Goal: Task Accomplishment & Management: Complete application form

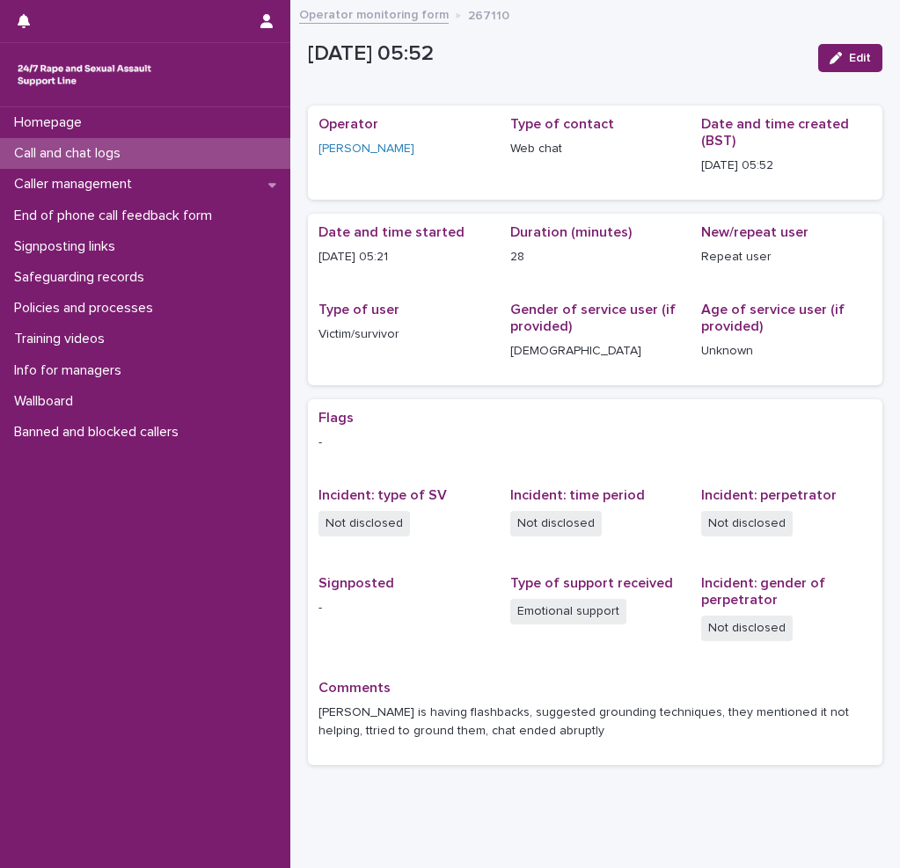
click at [87, 148] on p "Call and chat logs" at bounding box center [71, 153] width 128 height 17
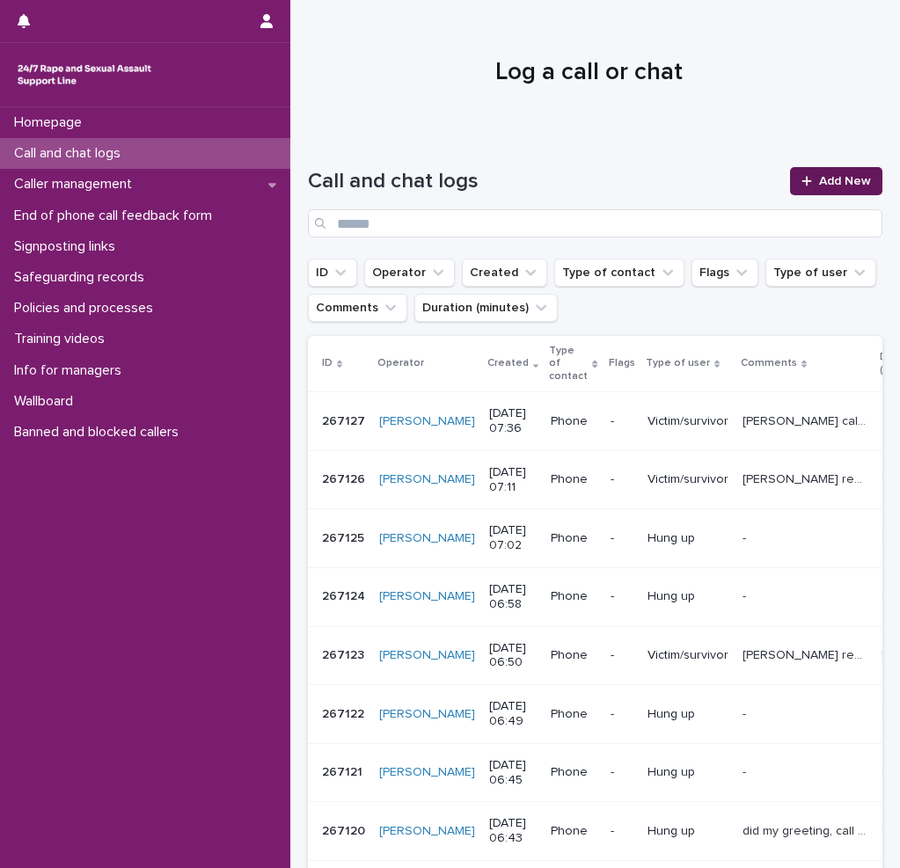
click at [854, 180] on span "Add New" at bounding box center [845, 181] width 52 height 12
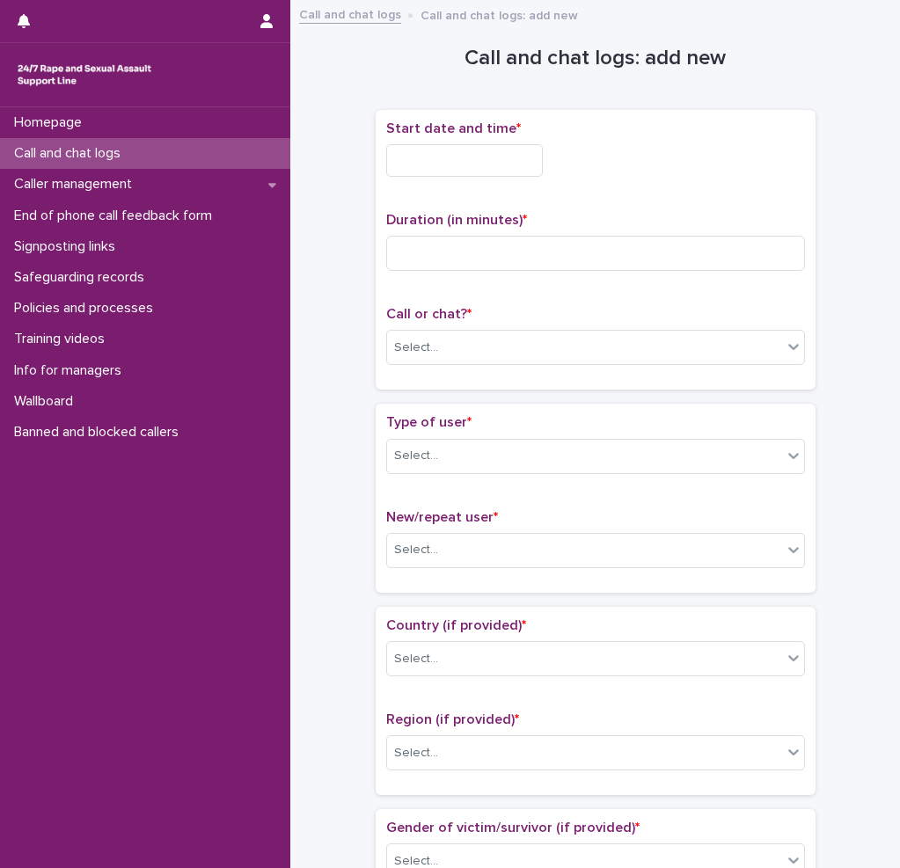
click at [432, 165] on input "text" at bounding box center [464, 160] width 157 height 33
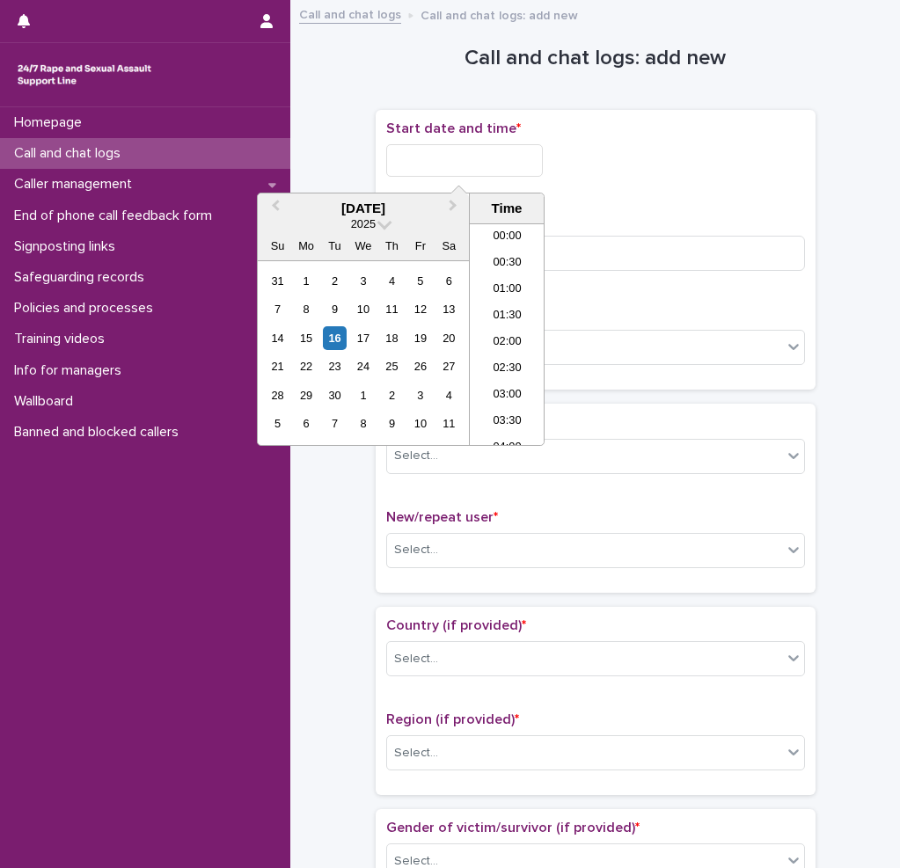
scroll to position [299, 0]
click at [510, 309] on li "07:00" at bounding box center [507, 308] width 75 height 26
click at [496, 156] on input "**********" at bounding box center [464, 160] width 157 height 33
type input "**********"
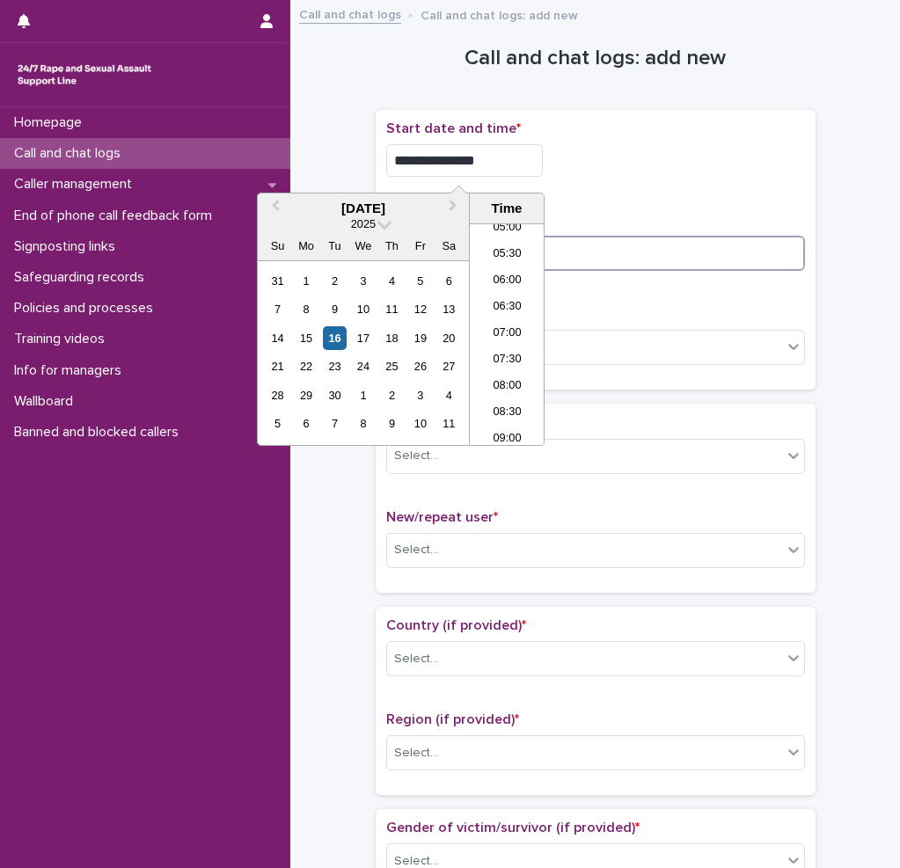
click at [636, 247] on input at bounding box center [595, 253] width 419 height 35
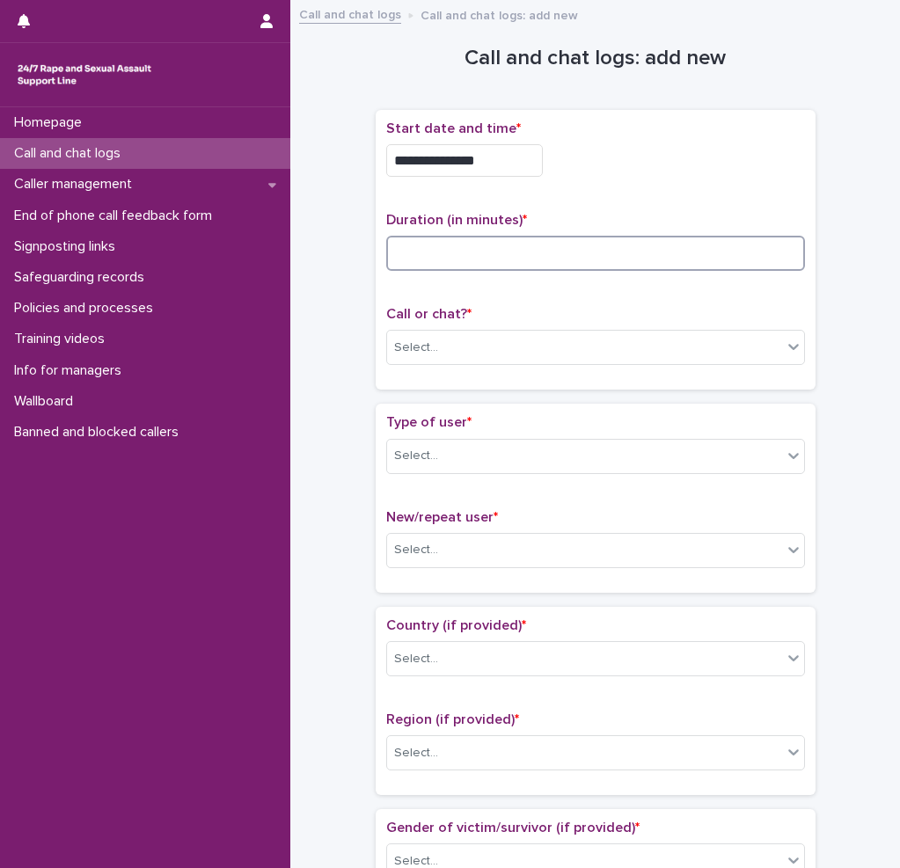
click at [418, 257] on input at bounding box center [595, 253] width 419 height 35
click at [436, 248] on input at bounding box center [595, 253] width 419 height 35
type input "**"
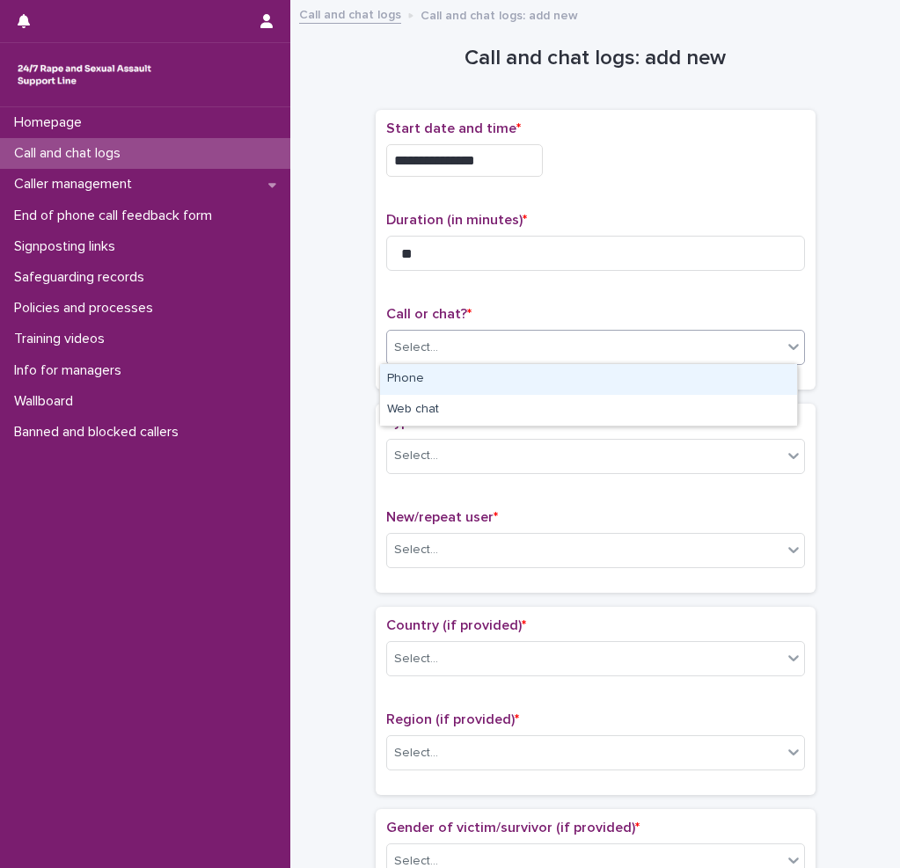
click at [443, 354] on div "Select..." at bounding box center [584, 347] width 395 height 29
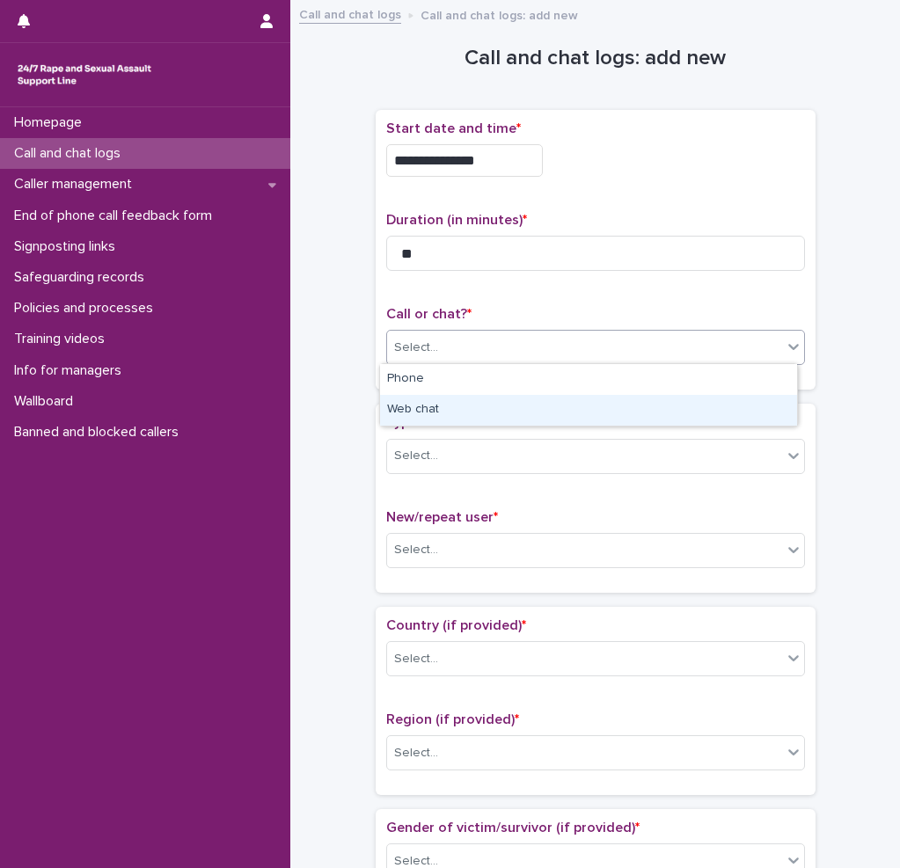
click at [419, 398] on div "Web chat" at bounding box center [588, 410] width 417 height 31
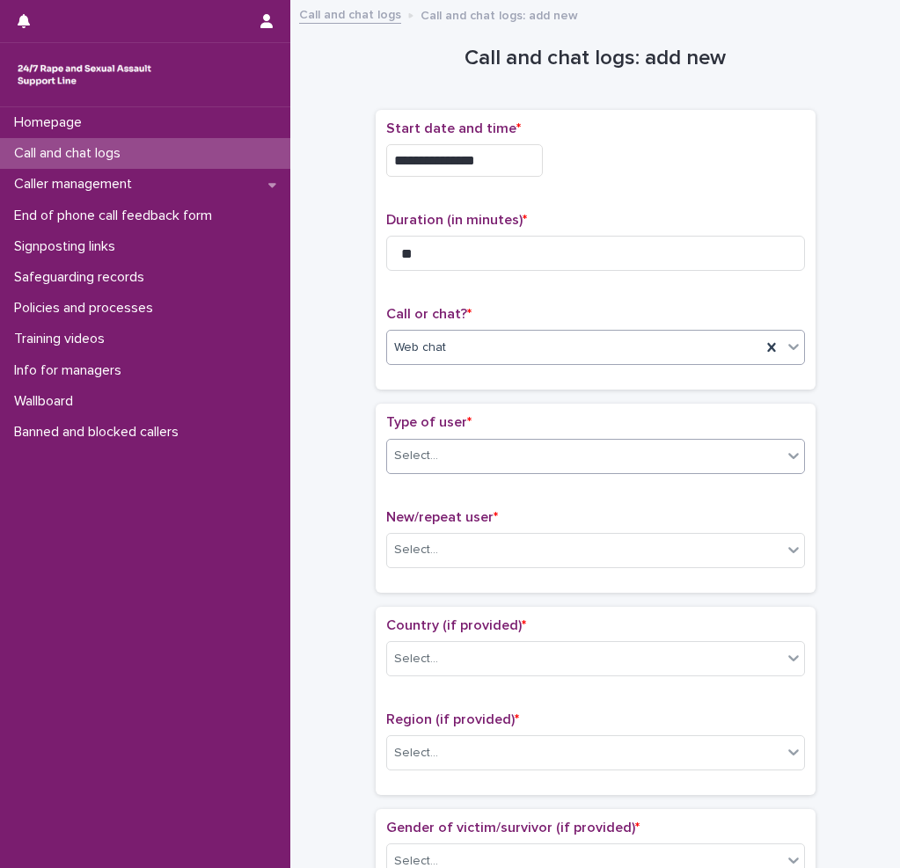
click at [412, 482] on body "**********" at bounding box center [450, 434] width 900 height 868
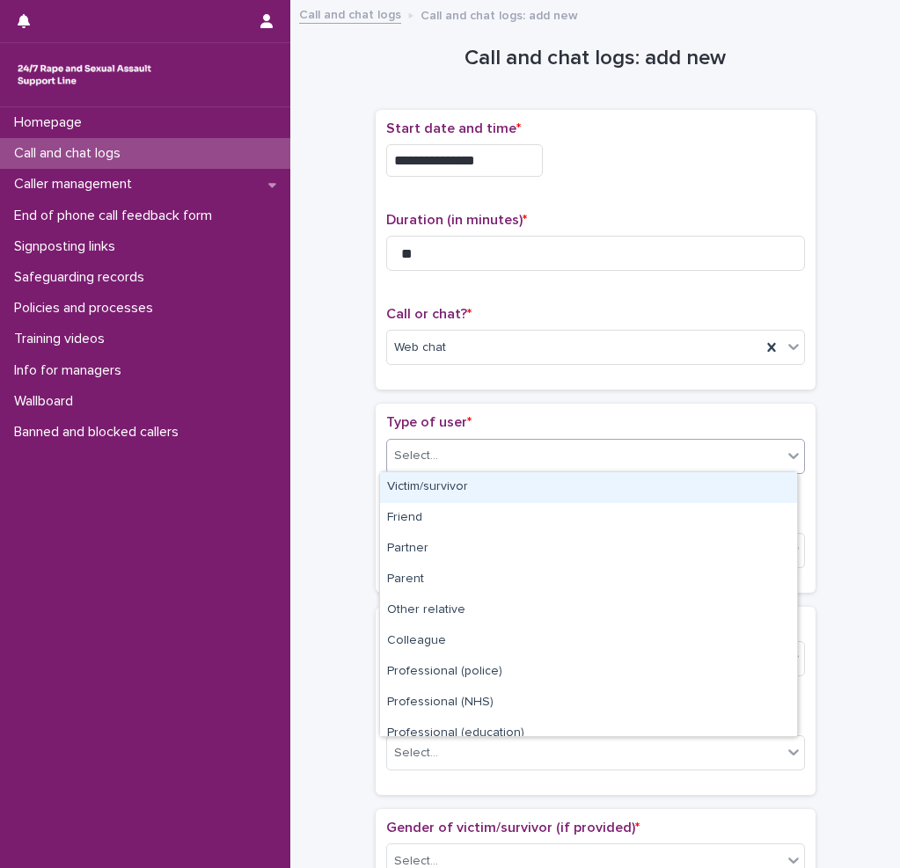
click at [430, 488] on div "Victim/survivor" at bounding box center [588, 487] width 417 height 31
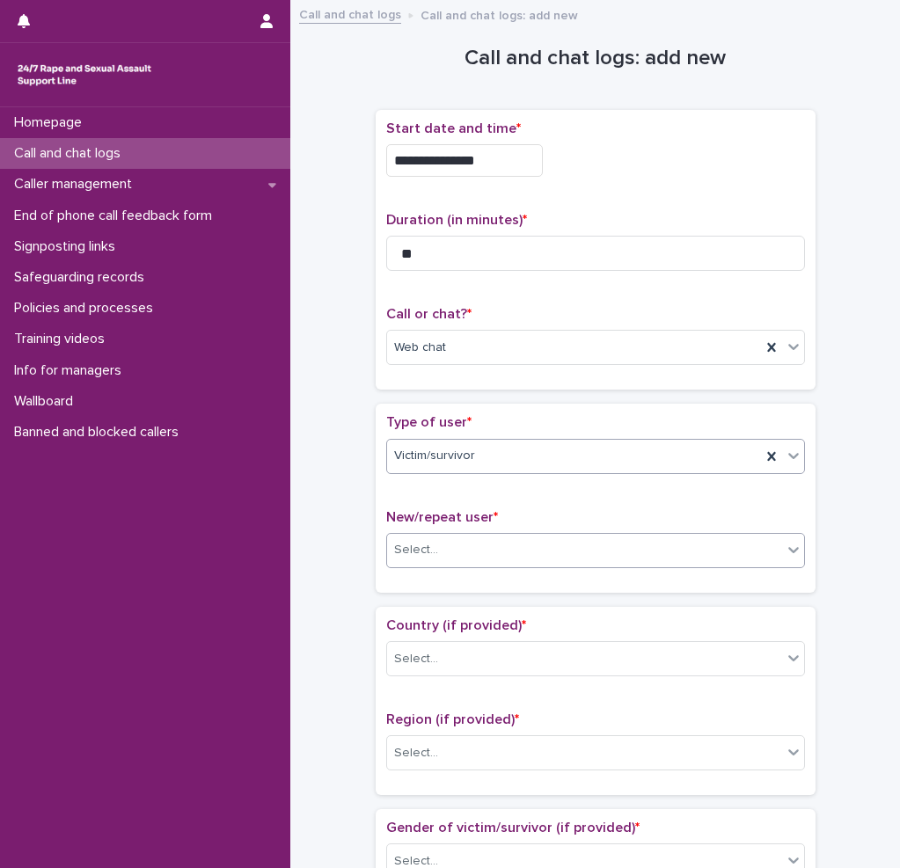
click at [437, 545] on div "Select..." at bounding box center [584, 550] width 395 height 29
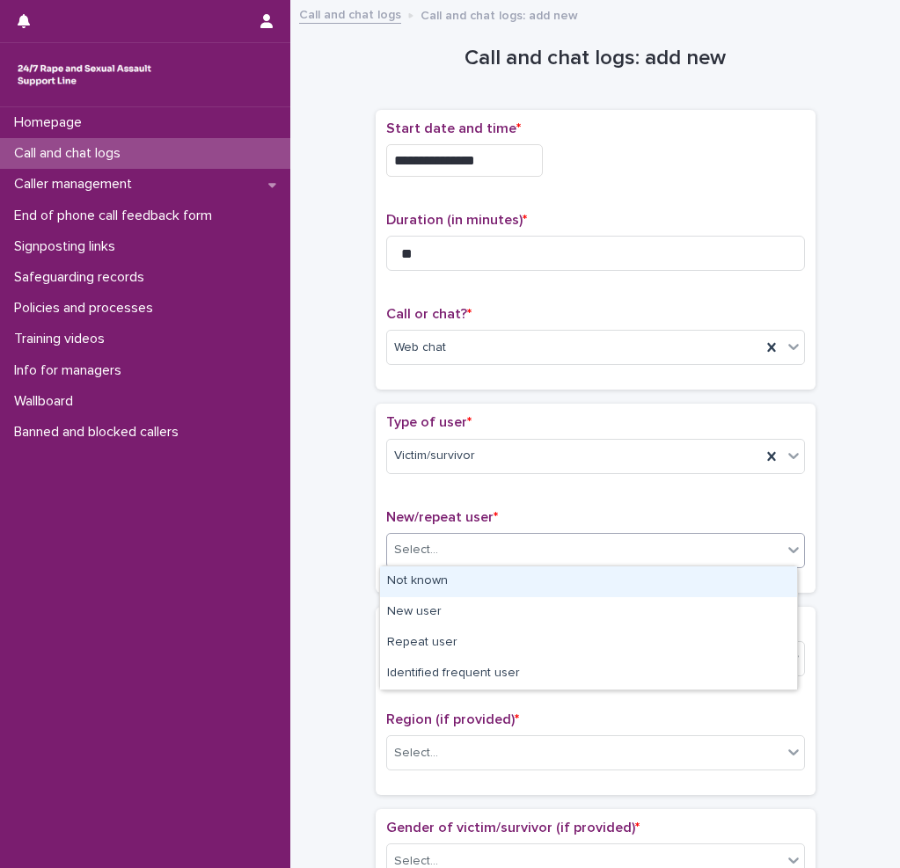
click at [428, 587] on div "Not known" at bounding box center [588, 582] width 417 height 31
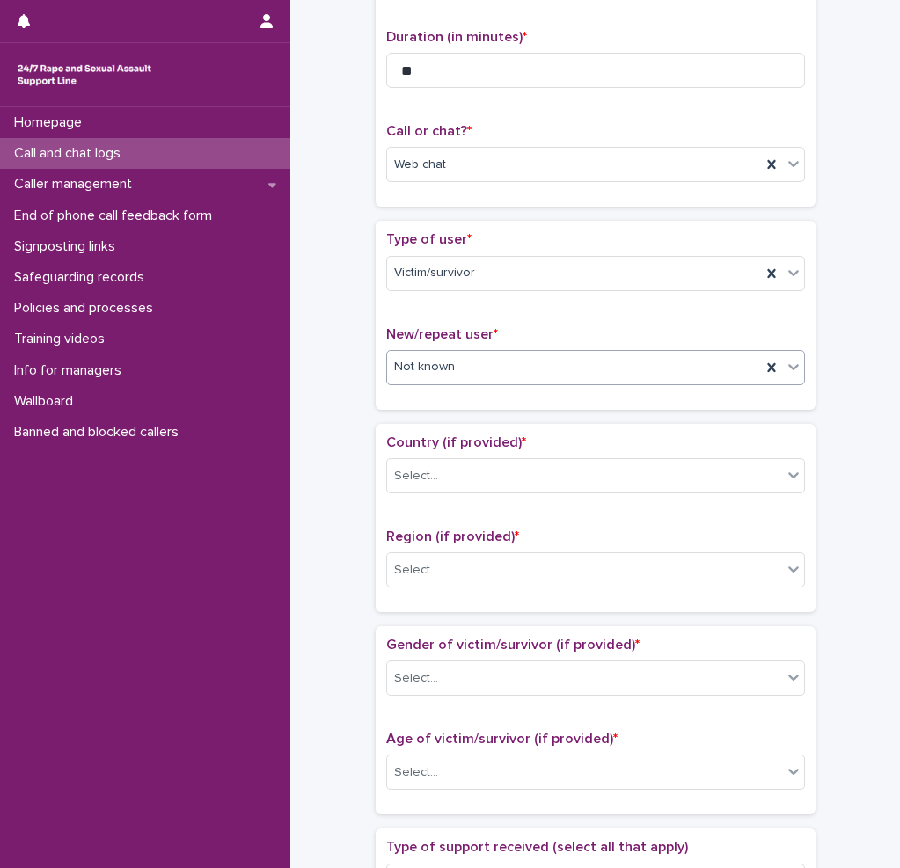
scroll to position [264, 0]
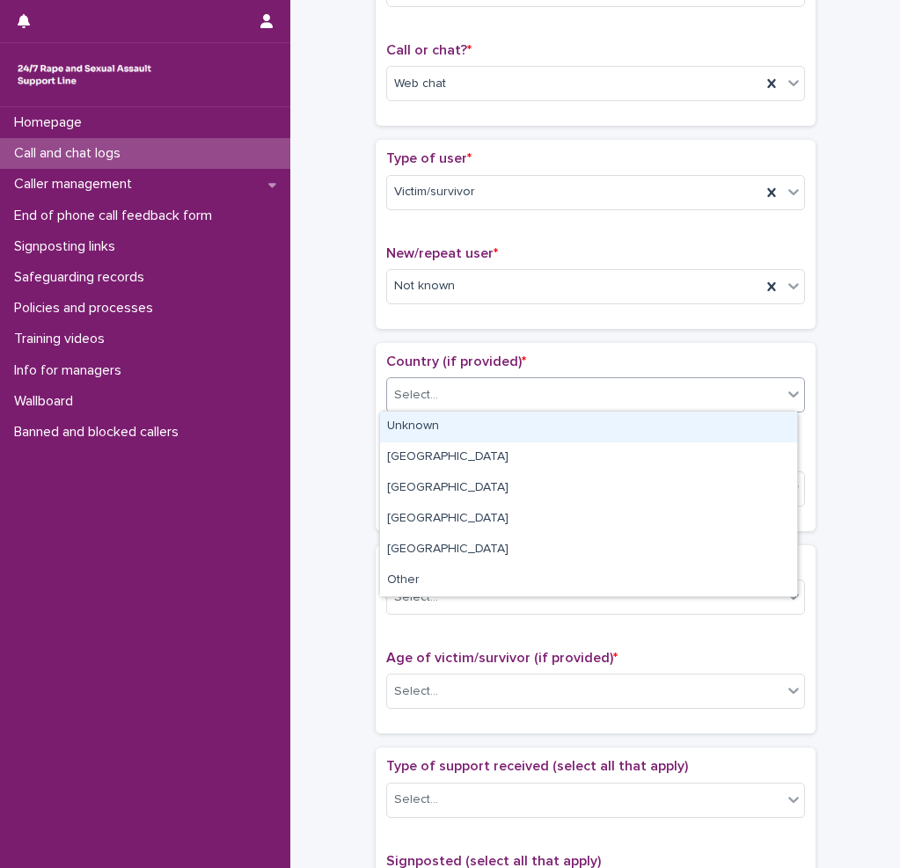
click at [418, 386] on div "Select..." at bounding box center [416, 395] width 44 height 18
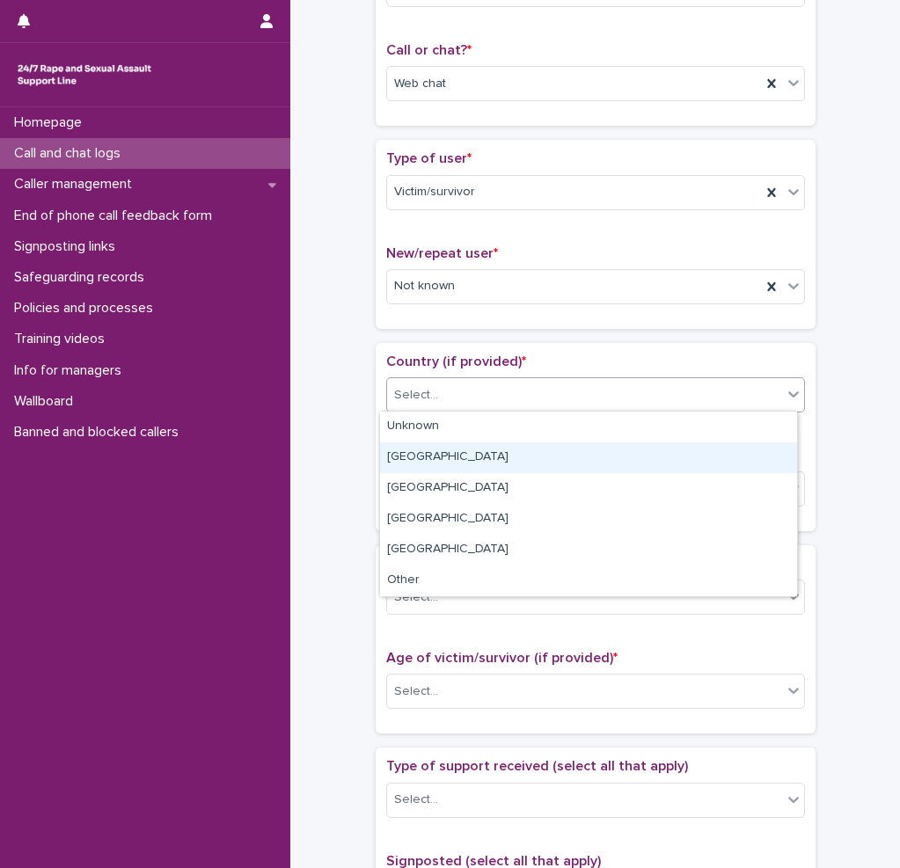
click at [430, 465] on div "[GEOGRAPHIC_DATA]" at bounding box center [588, 458] width 417 height 31
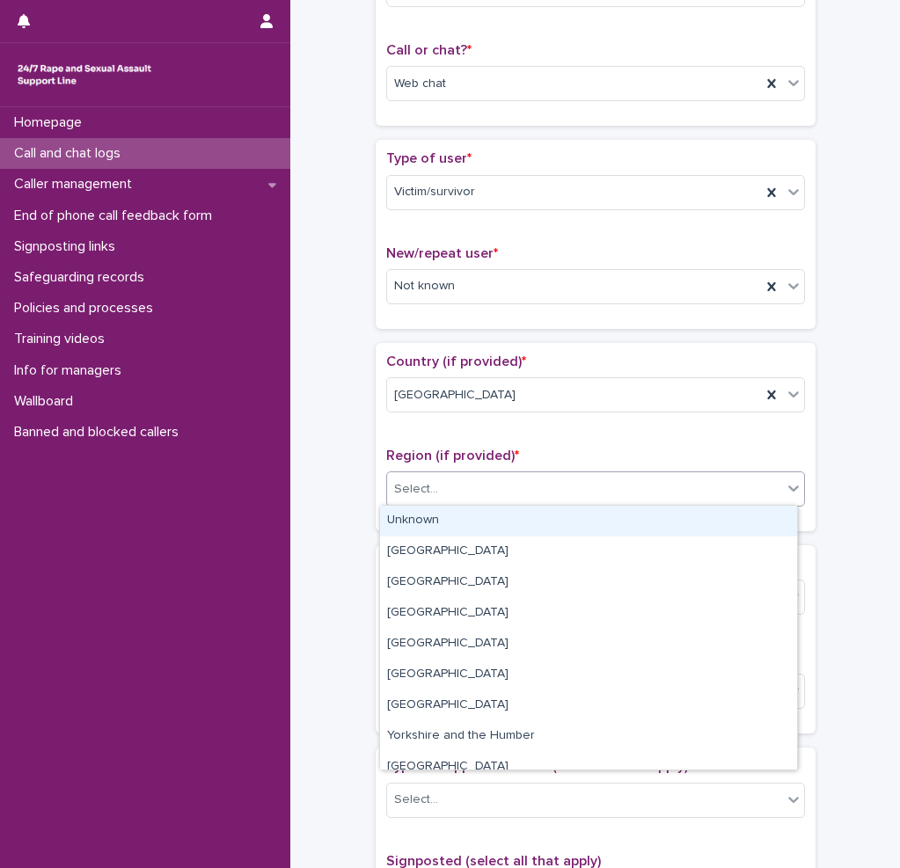
click at [433, 498] on div "Select..." at bounding box center [584, 489] width 395 height 29
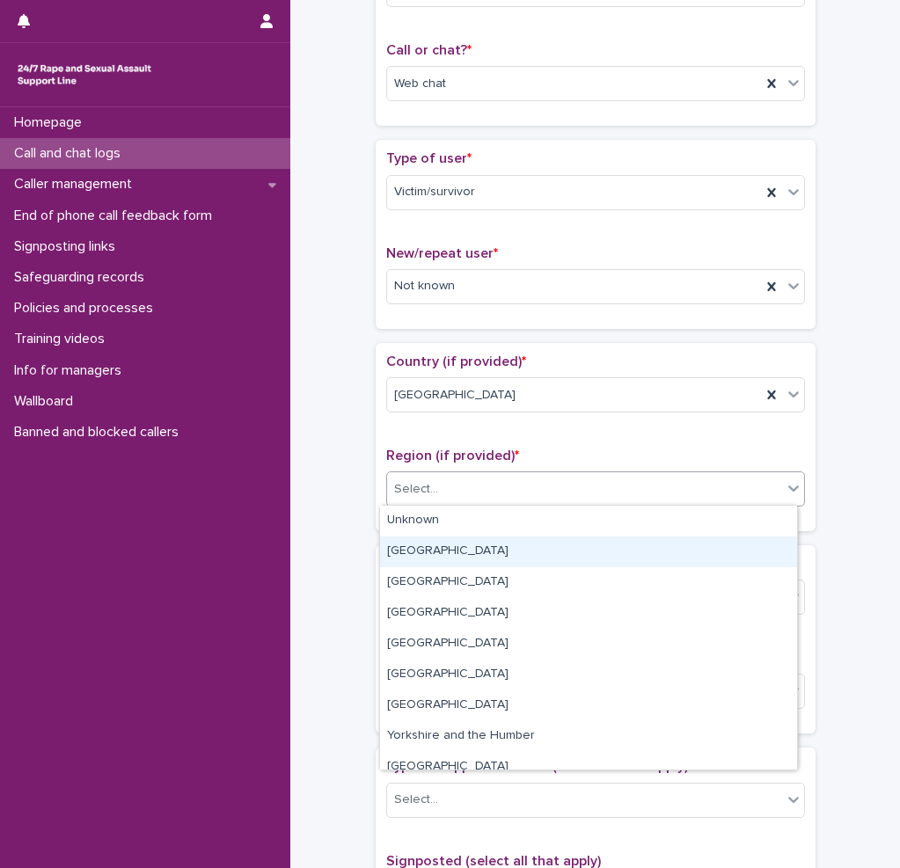
click at [452, 559] on div "[GEOGRAPHIC_DATA]" at bounding box center [588, 552] width 417 height 31
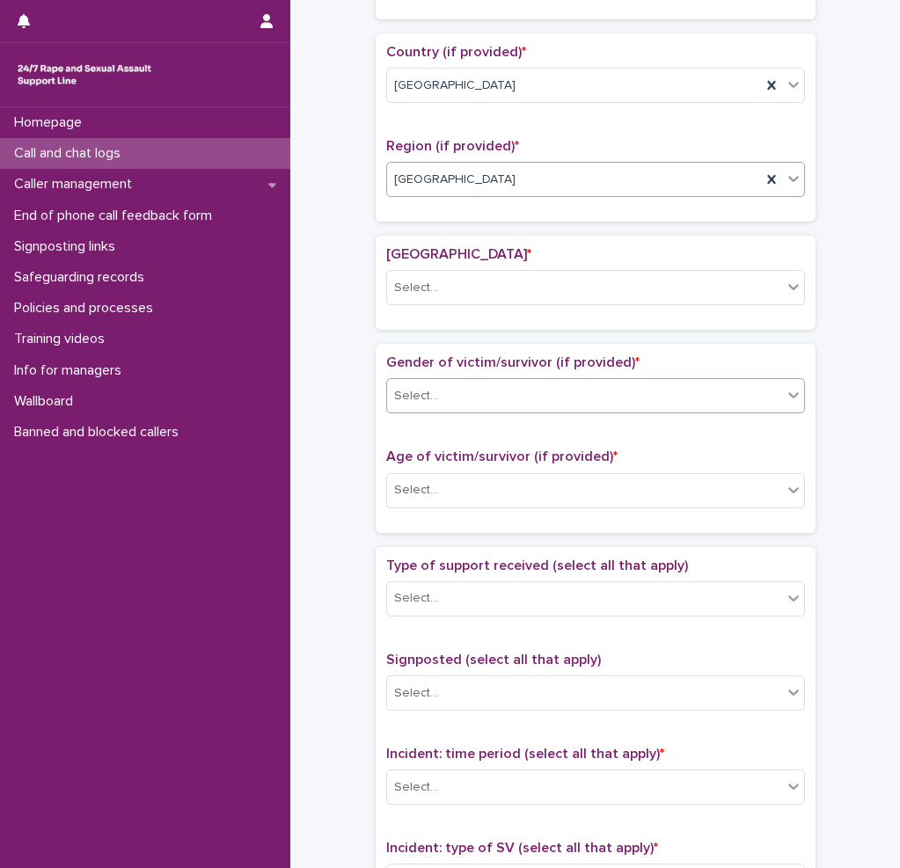
scroll to position [582, 0]
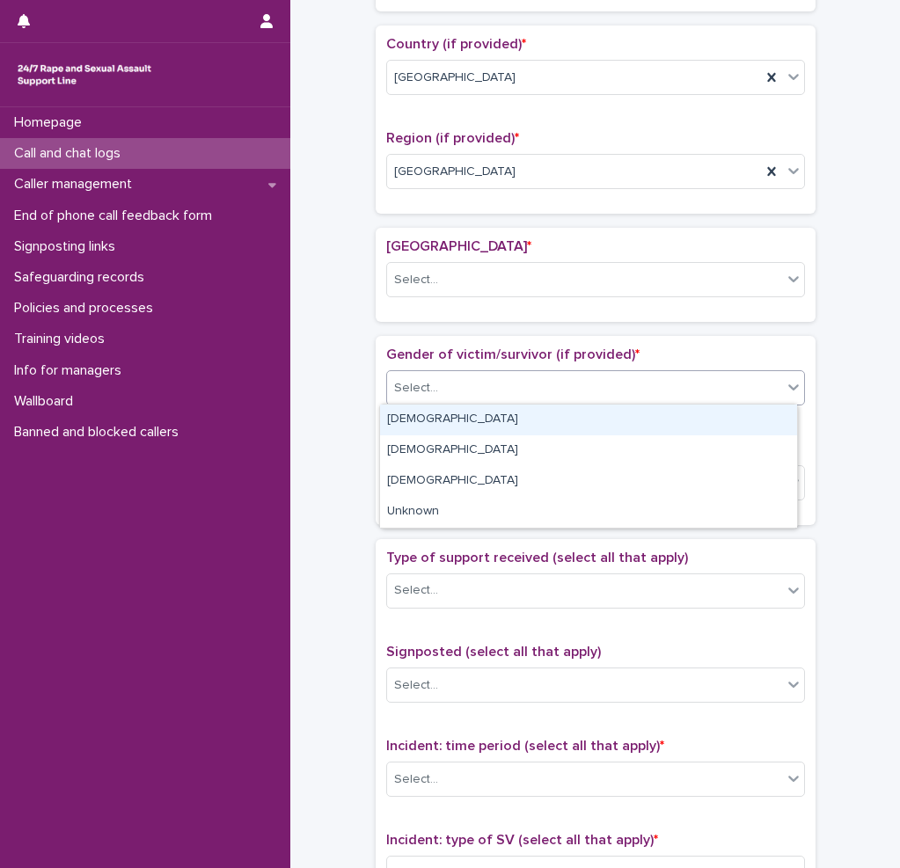
click at [465, 385] on div "Select..." at bounding box center [584, 388] width 395 height 29
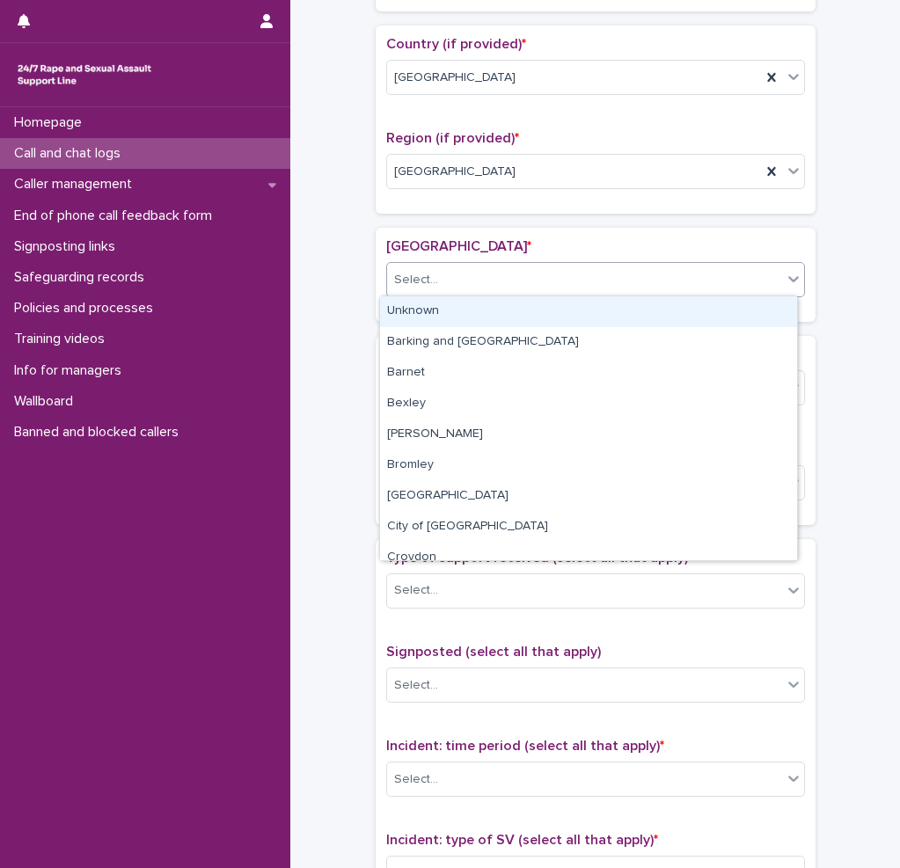
click at [425, 288] on div "Select..." at bounding box center [584, 280] width 395 height 29
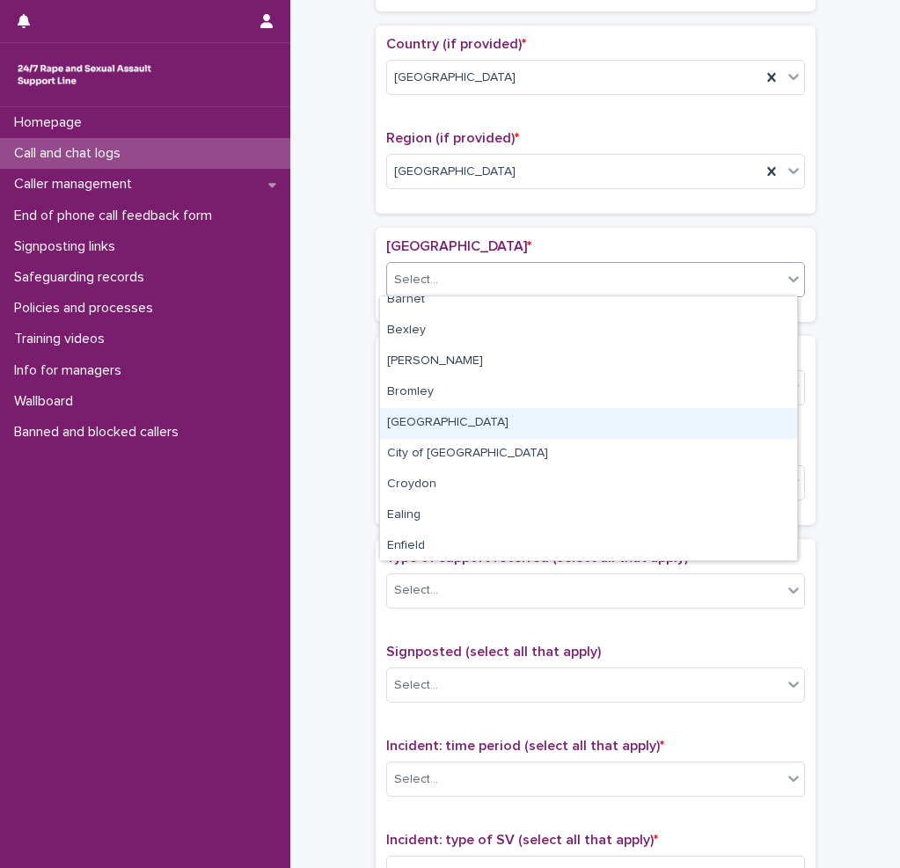
scroll to position [88, 0]
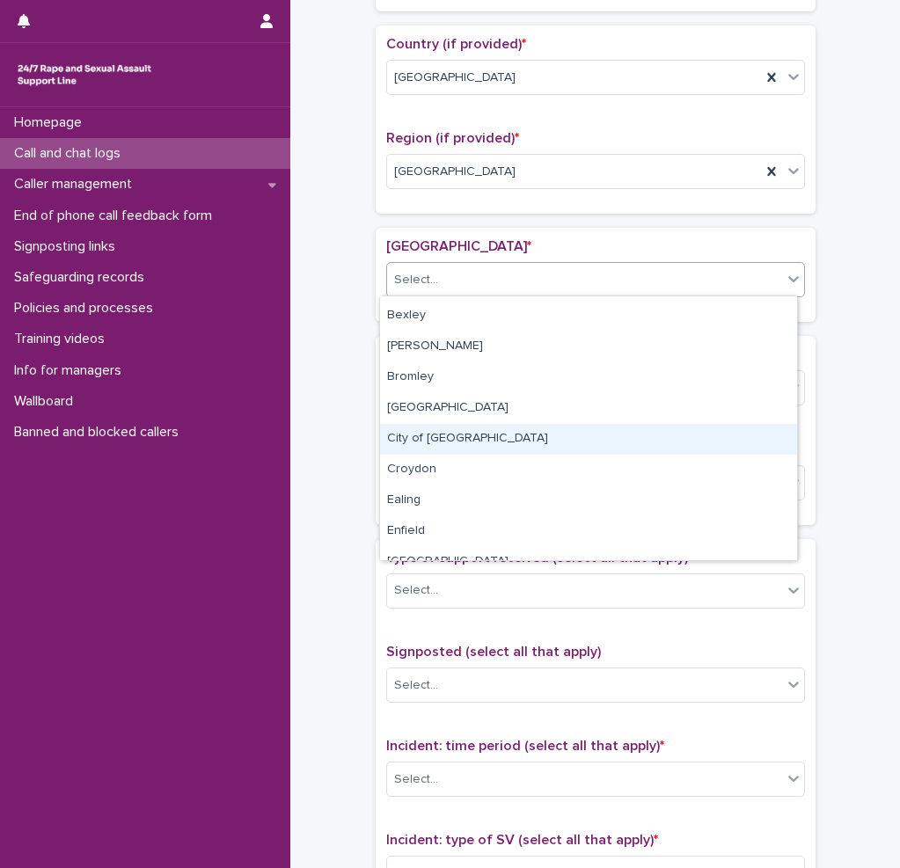
click at [448, 443] on div "City of [GEOGRAPHIC_DATA]" at bounding box center [588, 439] width 417 height 31
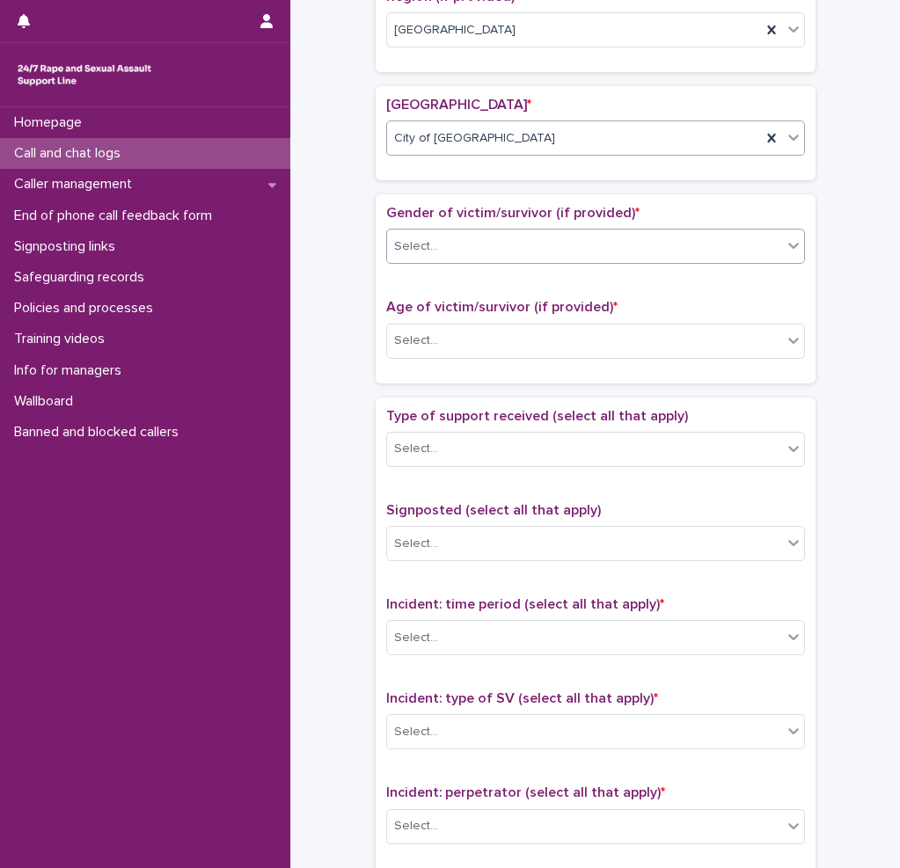
scroll to position [757, 0]
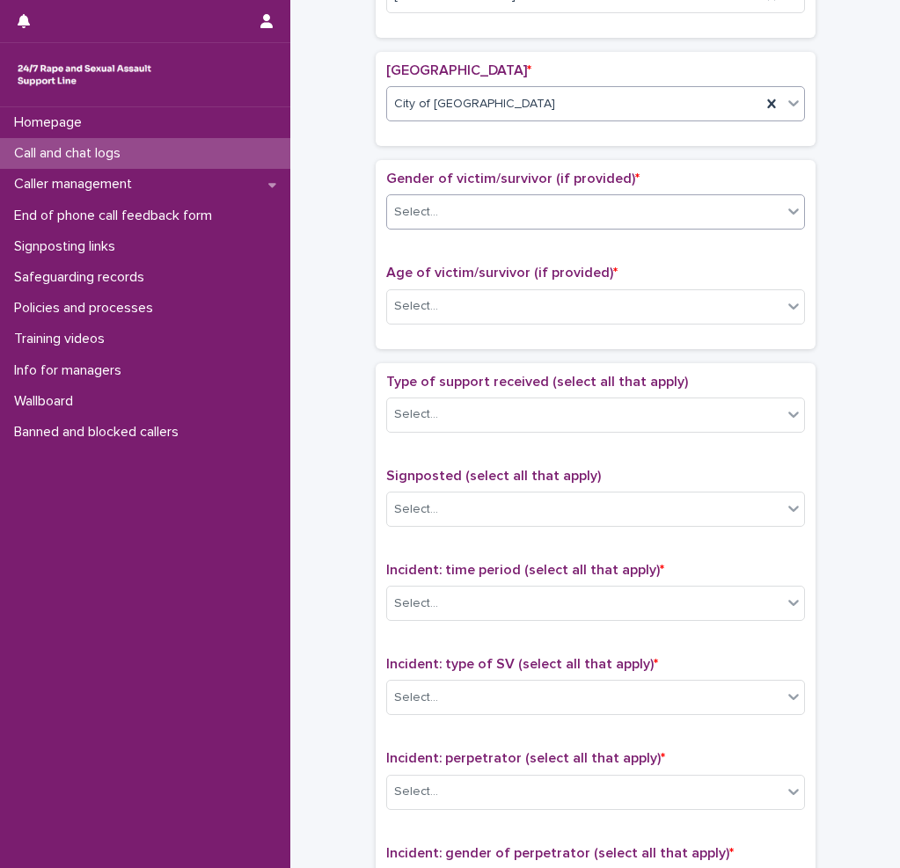
click at [416, 200] on div "Select..." at bounding box center [584, 212] width 395 height 29
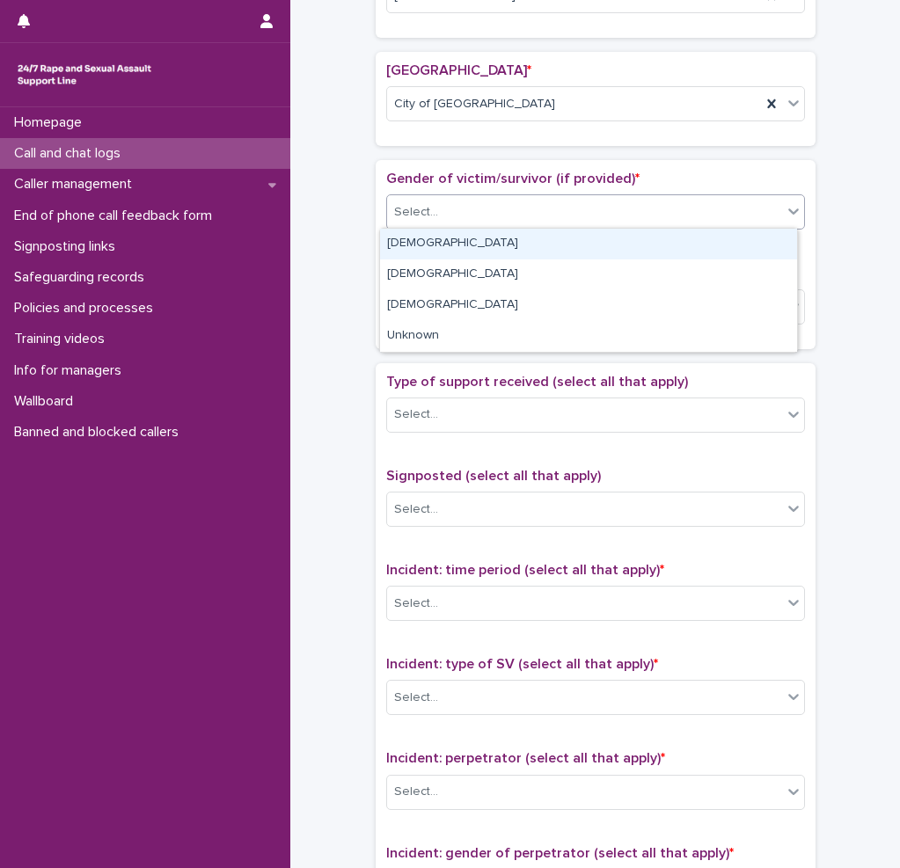
click at [417, 244] on div "[DEMOGRAPHIC_DATA]" at bounding box center [588, 244] width 417 height 31
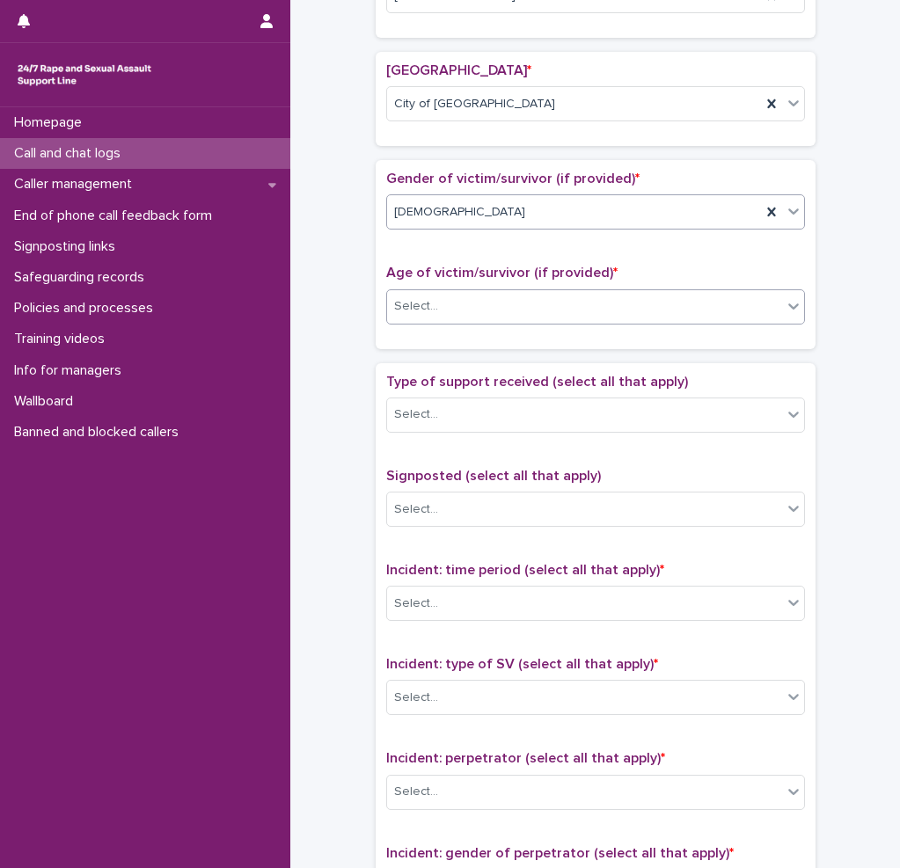
click at [445, 312] on div "Select..." at bounding box center [584, 306] width 395 height 29
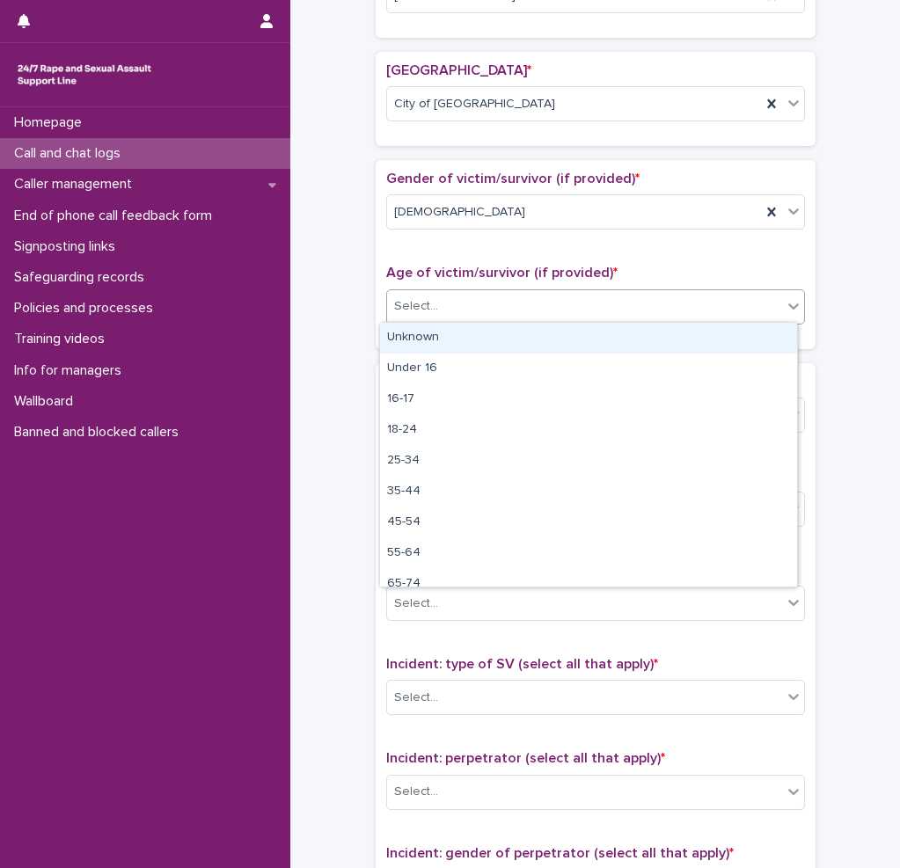
click at [457, 333] on div "Unknown" at bounding box center [588, 338] width 417 height 31
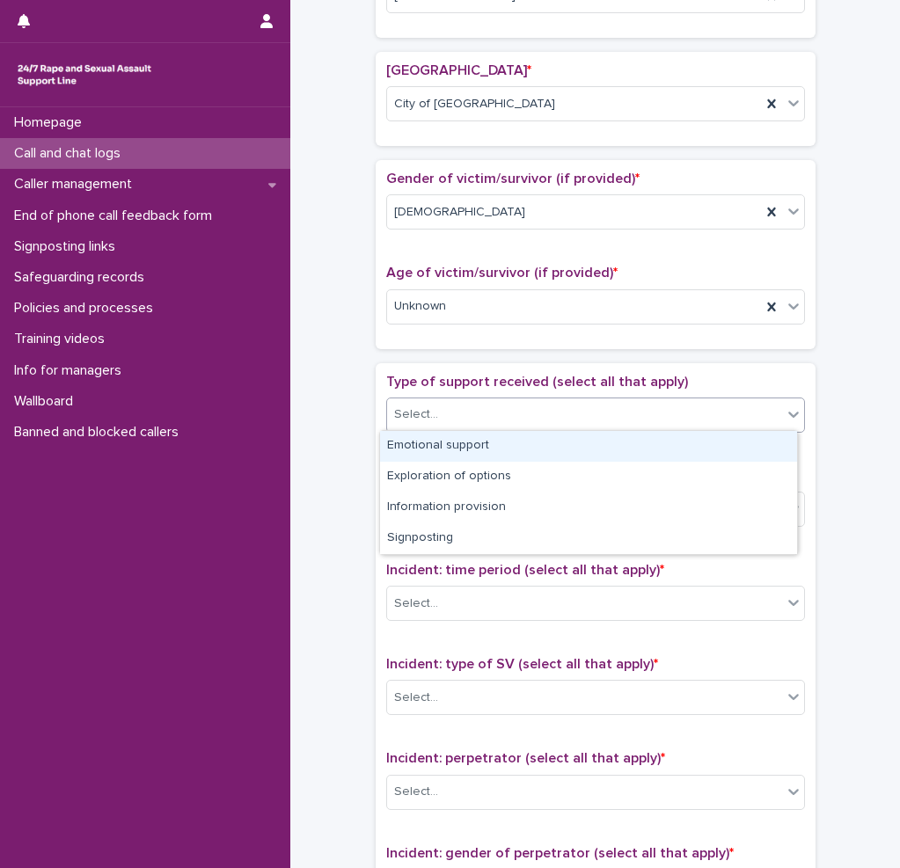
click at [457, 422] on div "Select..." at bounding box center [584, 414] width 395 height 29
click at [460, 438] on div "Emotional support" at bounding box center [588, 446] width 417 height 31
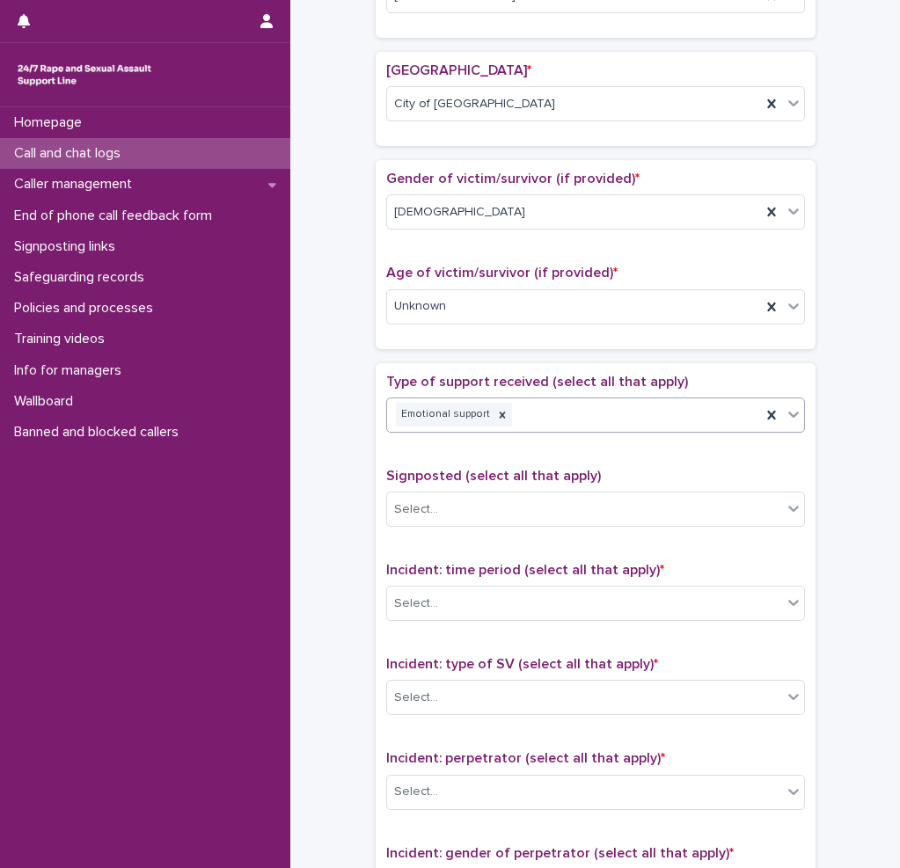
click at [633, 413] on div "Emotional support" at bounding box center [574, 414] width 374 height 31
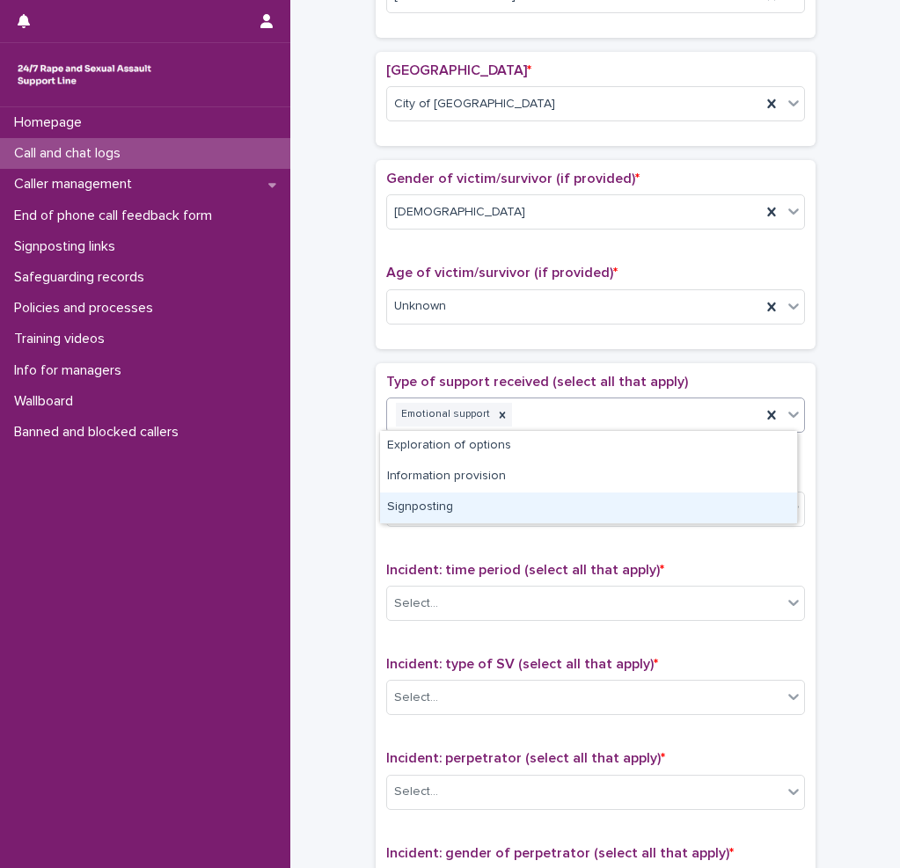
click at [455, 510] on div "Signposting" at bounding box center [588, 508] width 417 height 31
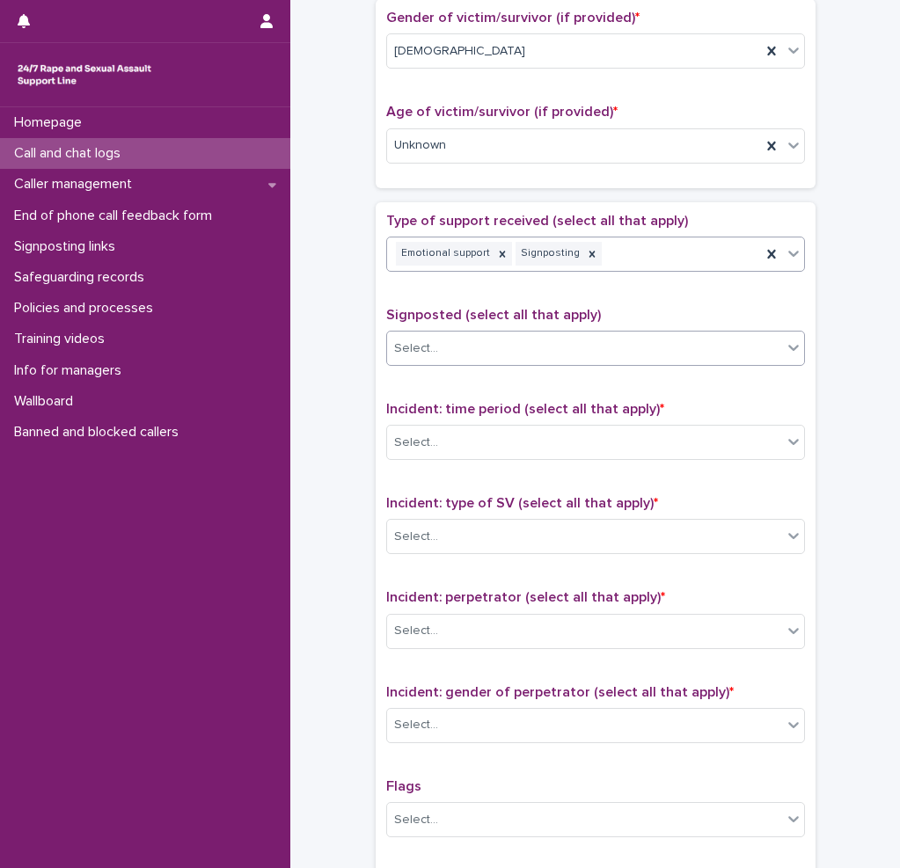
scroll to position [933, 0]
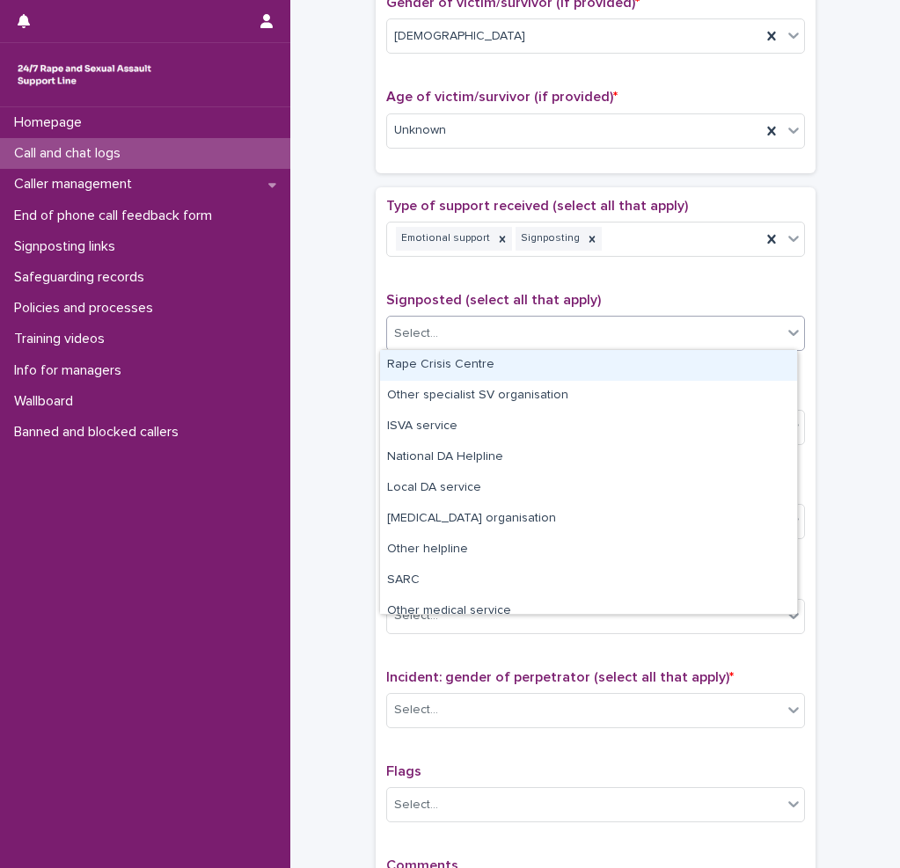
click at [498, 342] on div "Select..." at bounding box center [584, 333] width 395 height 29
click at [472, 359] on div "Rape Crisis Centre" at bounding box center [588, 365] width 417 height 31
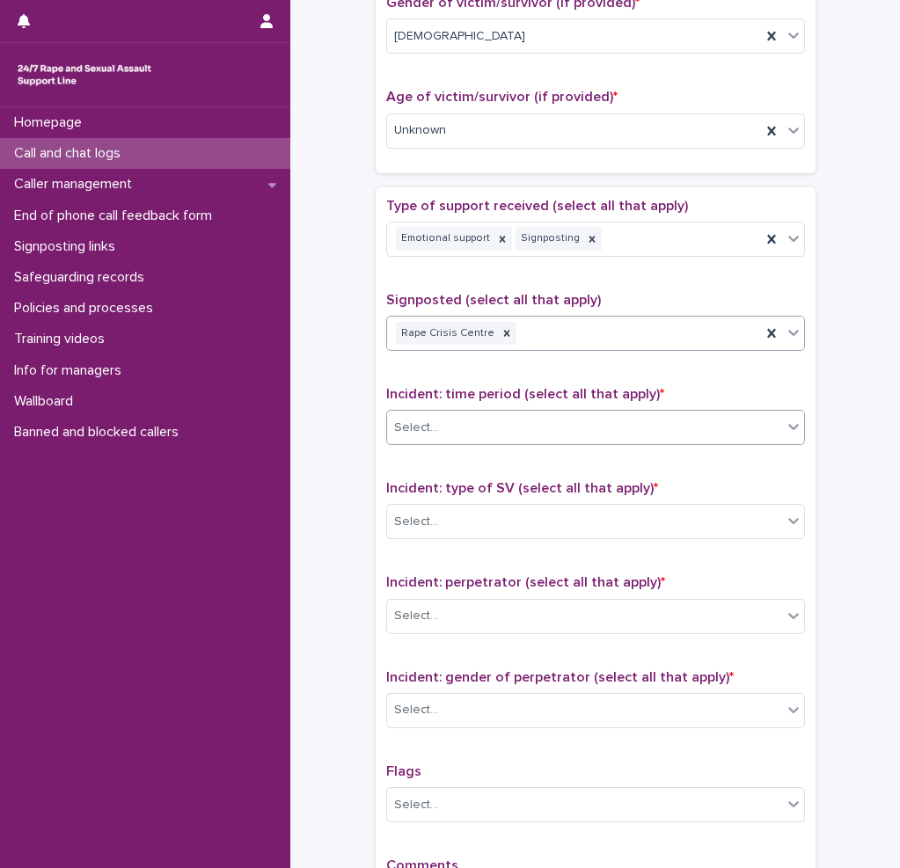
click at [472, 425] on div "Select..." at bounding box center [584, 427] width 395 height 29
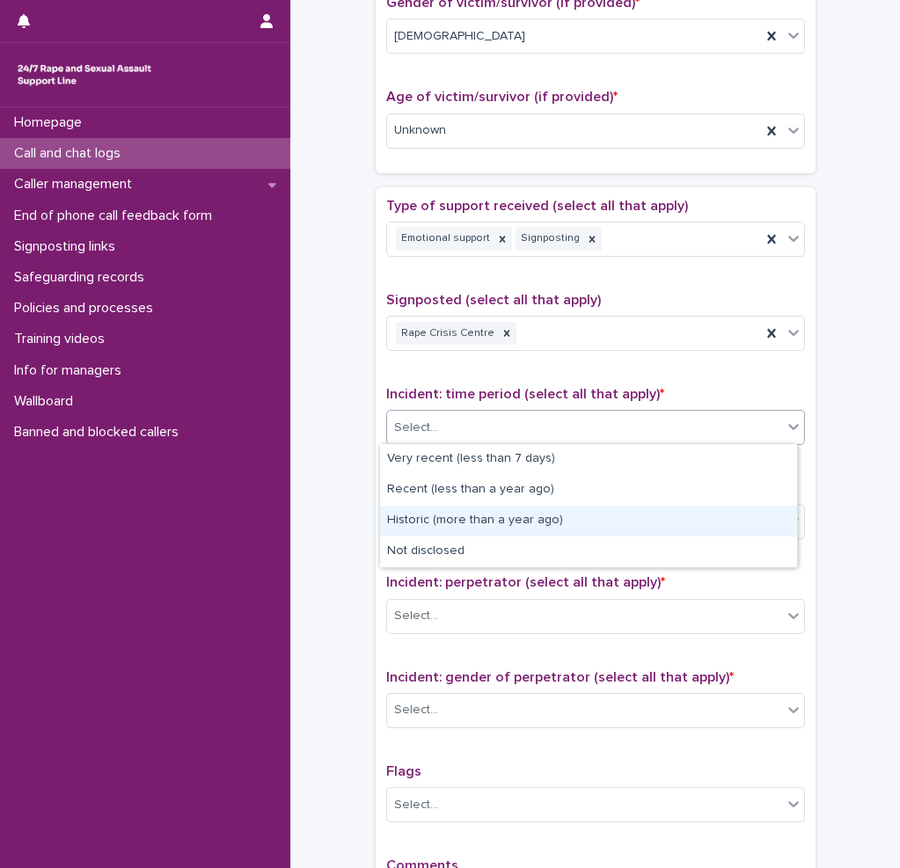
drag, startPoint x: 486, startPoint y: 514, endPoint x: 492, endPoint y: 486, distance: 28.8
click at [485, 514] on div "Historic (more than a year ago)" at bounding box center [588, 521] width 417 height 31
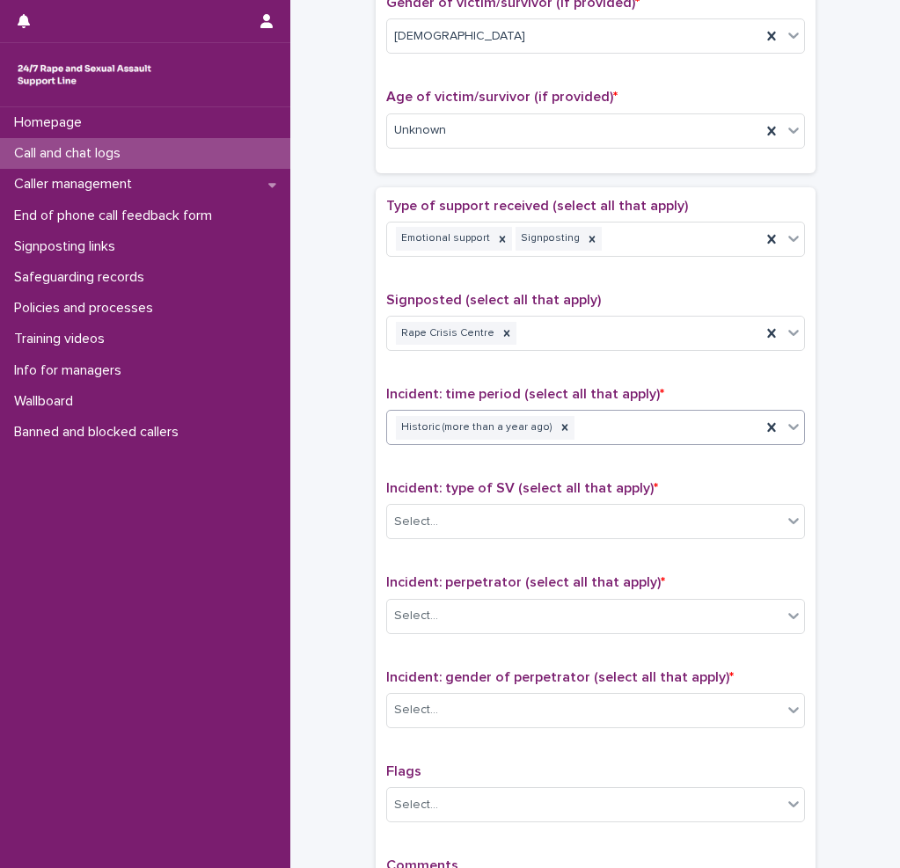
scroll to position [1109, 0]
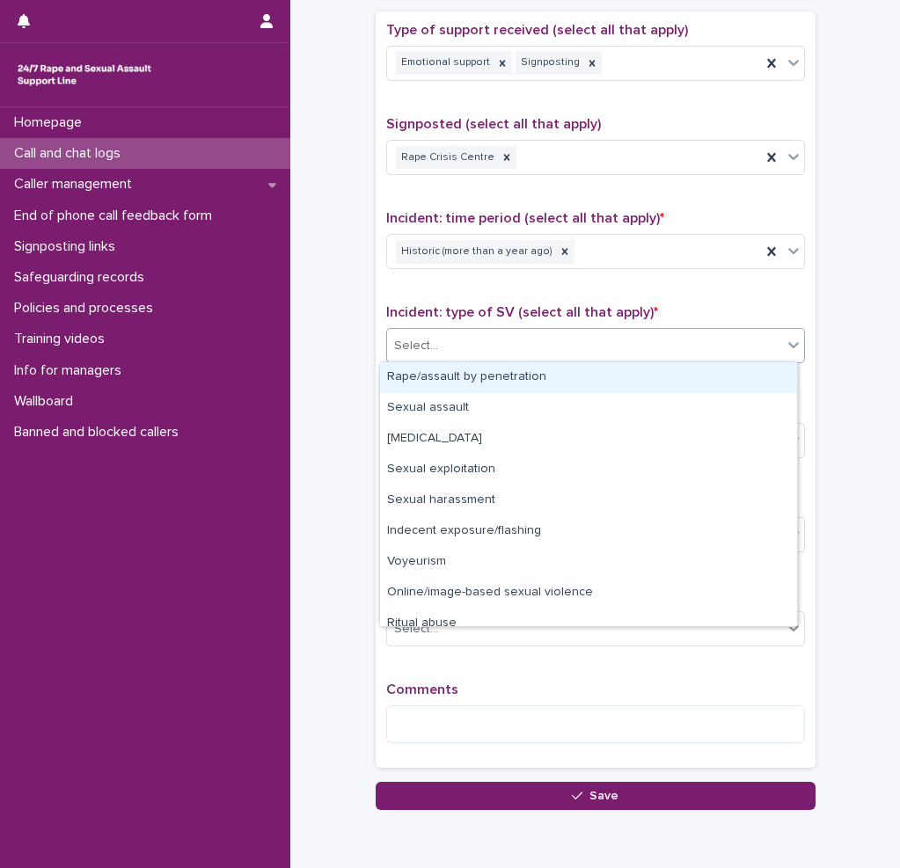
click at [496, 350] on div "Select..." at bounding box center [584, 346] width 395 height 29
click at [495, 373] on div "Rape/assault by penetration" at bounding box center [588, 377] width 417 height 31
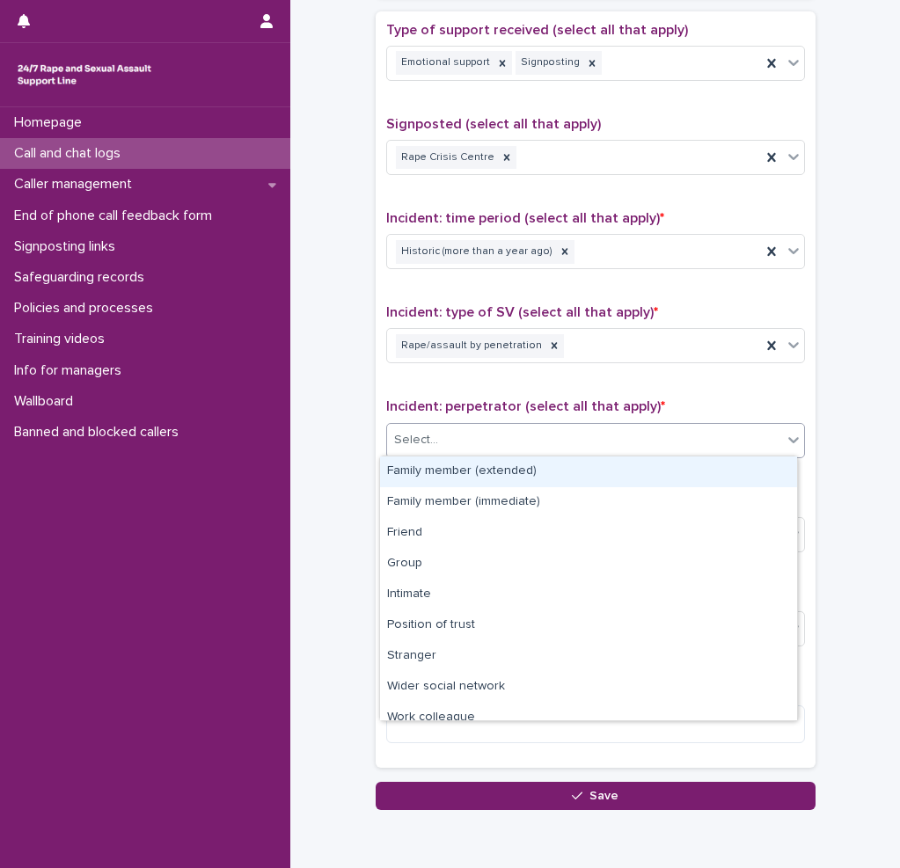
click at [487, 447] on div "Select..." at bounding box center [584, 440] width 395 height 29
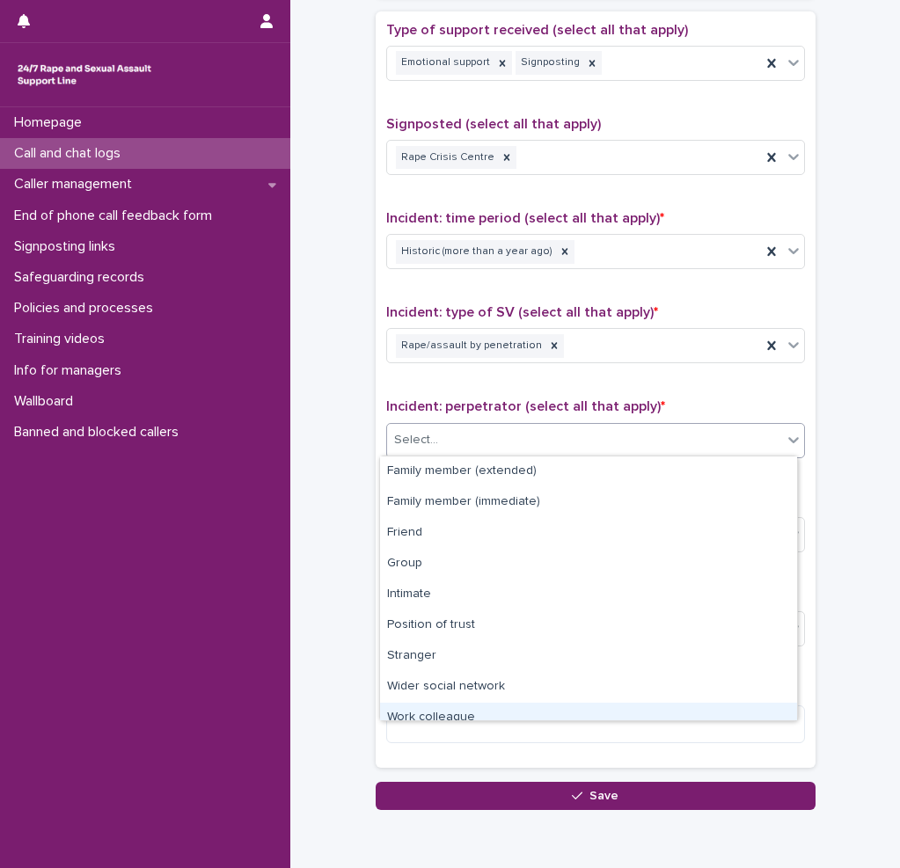
scroll to position [75, 0]
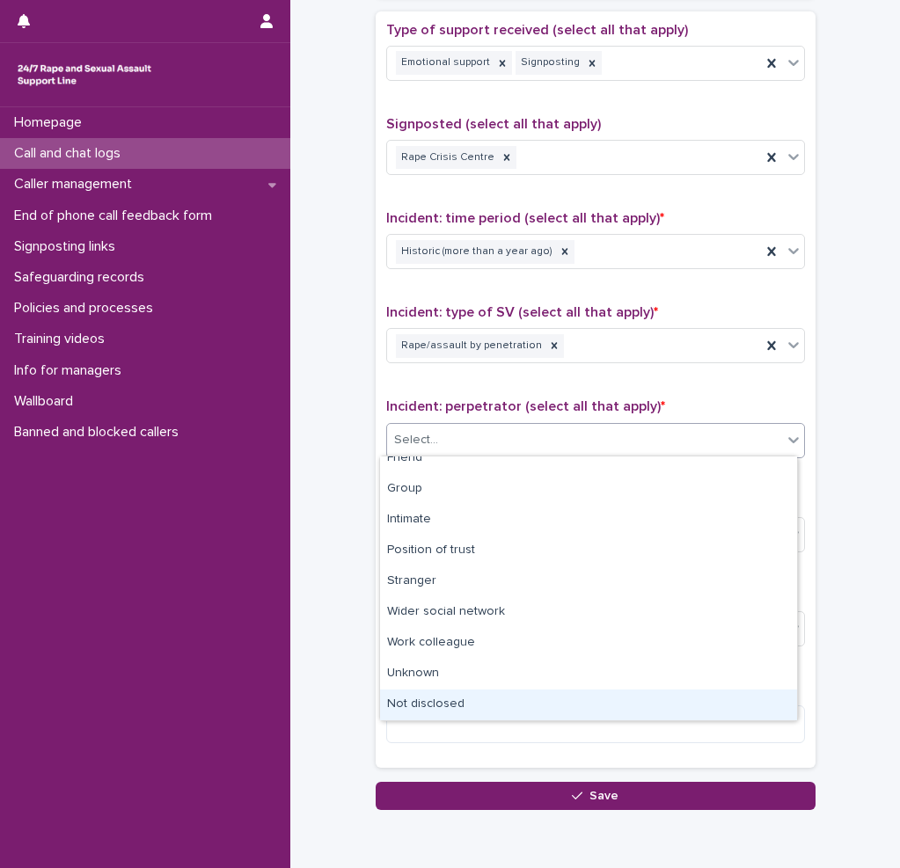
click at [495, 696] on div "Not disclosed" at bounding box center [588, 705] width 417 height 31
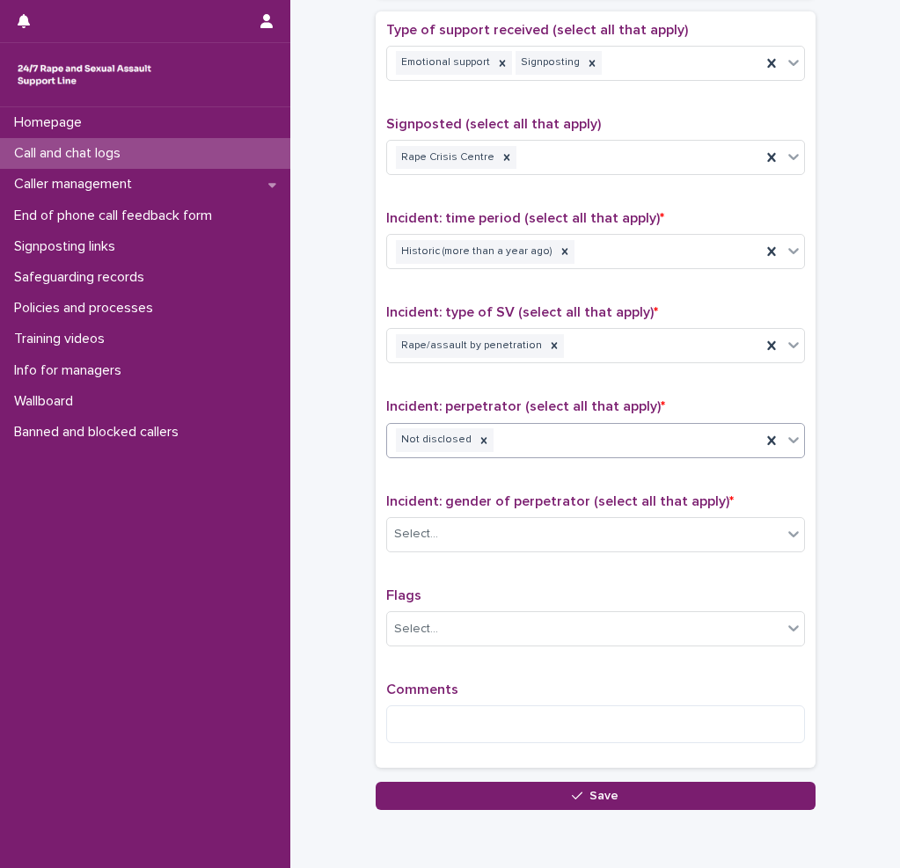
scroll to position [1188, 0]
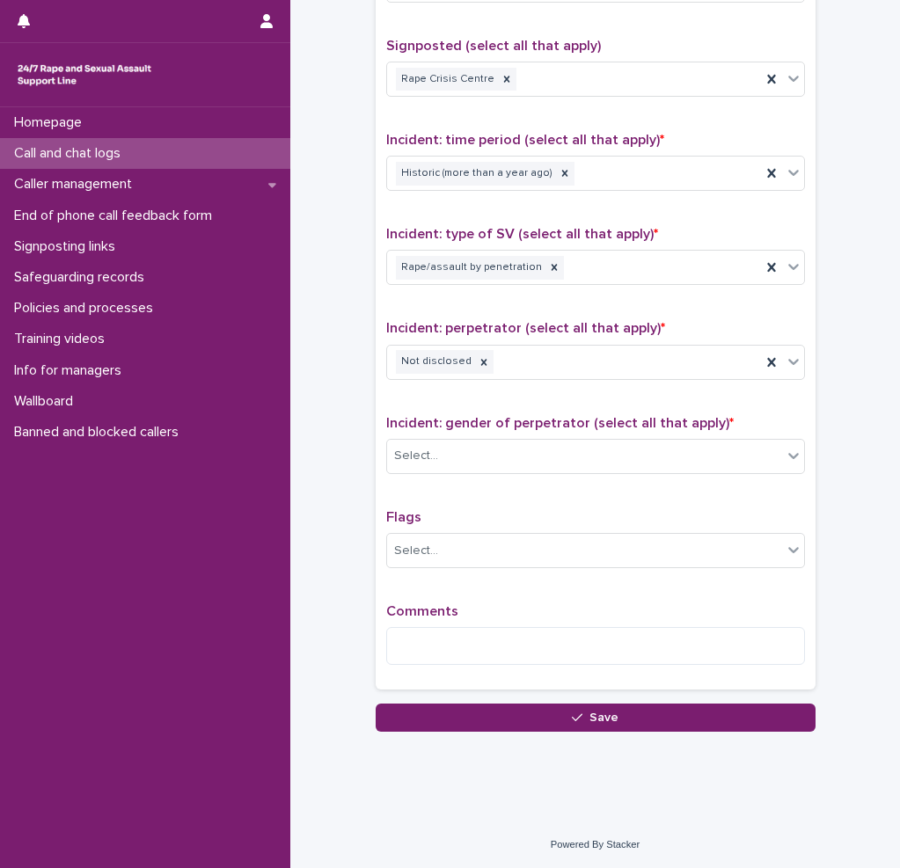
click at [452, 426] on span "Incident: gender of perpetrator (select all that apply) *" at bounding box center [560, 423] width 348 height 14
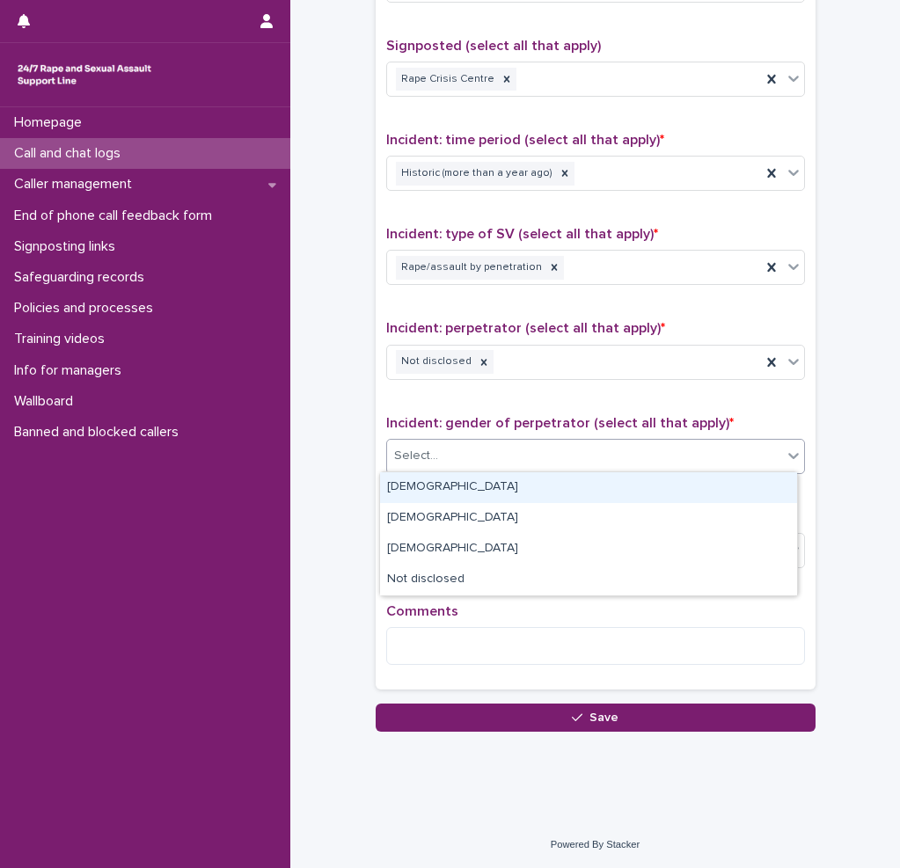
click at [451, 465] on div "Select..." at bounding box center [584, 456] width 395 height 29
click at [434, 484] on div "[DEMOGRAPHIC_DATA]" at bounding box center [588, 487] width 417 height 31
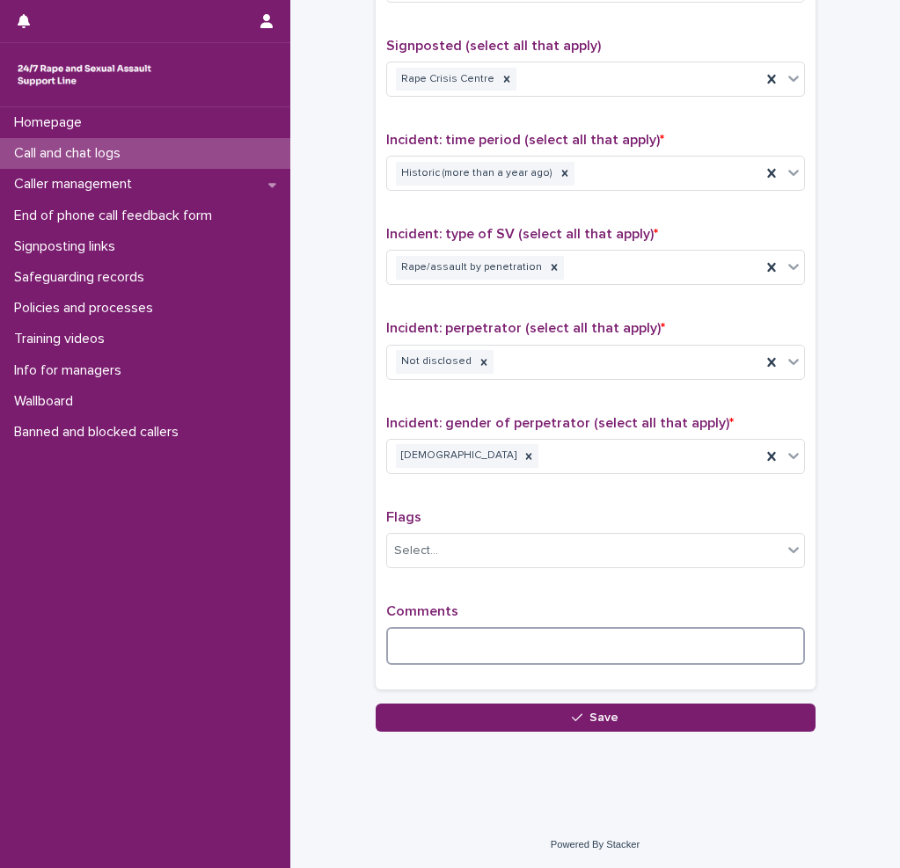
click at [448, 634] on textarea at bounding box center [595, 646] width 419 height 38
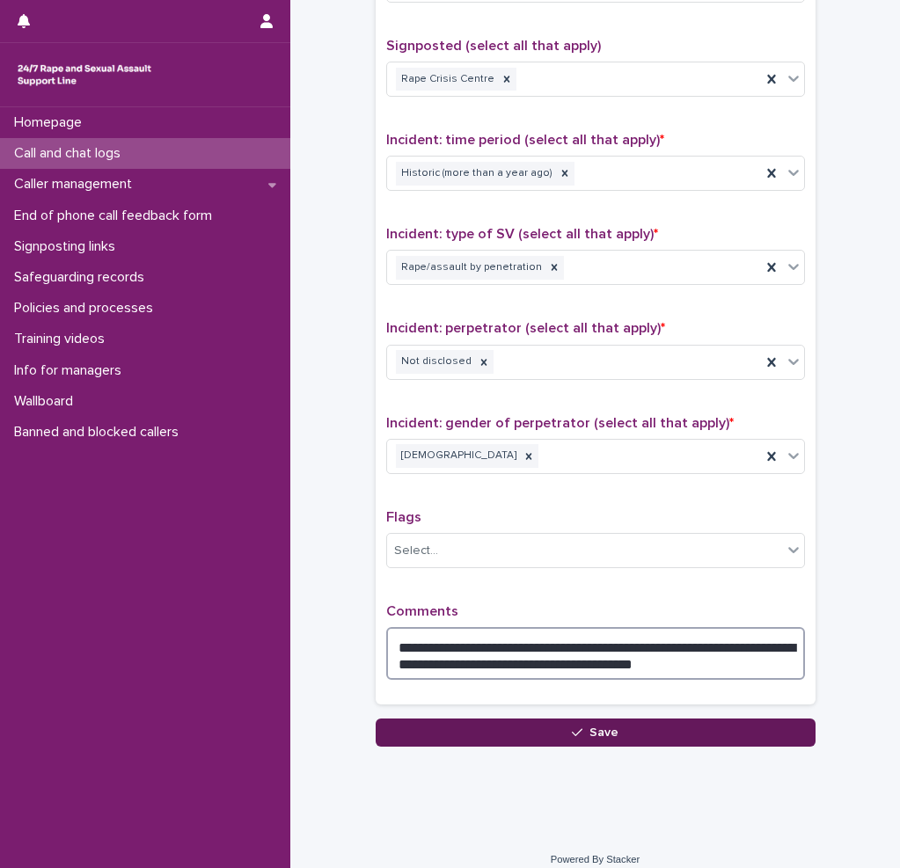
type textarea "**********"
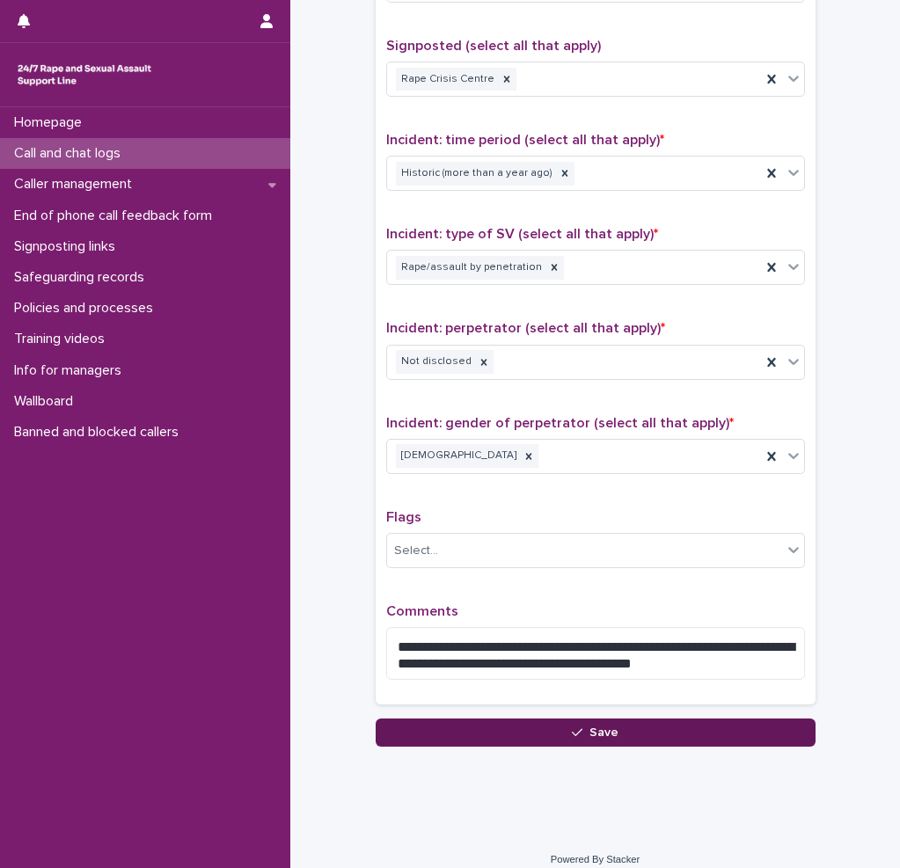
click at [560, 743] on button "Save" at bounding box center [596, 733] width 440 height 28
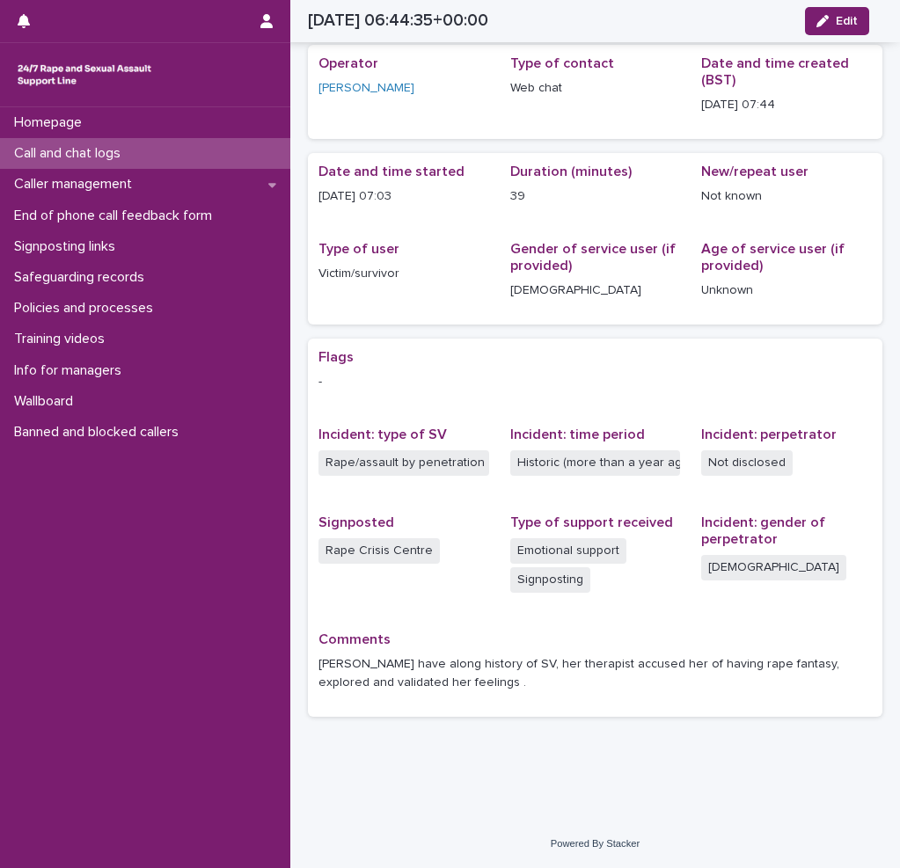
scroll to position [61, 0]
click at [135, 147] on p "Call and chat logs" at bounding box center [71, 153] width 128 height 17
